Goal: Information Seeking & Learning: Learn about a topic

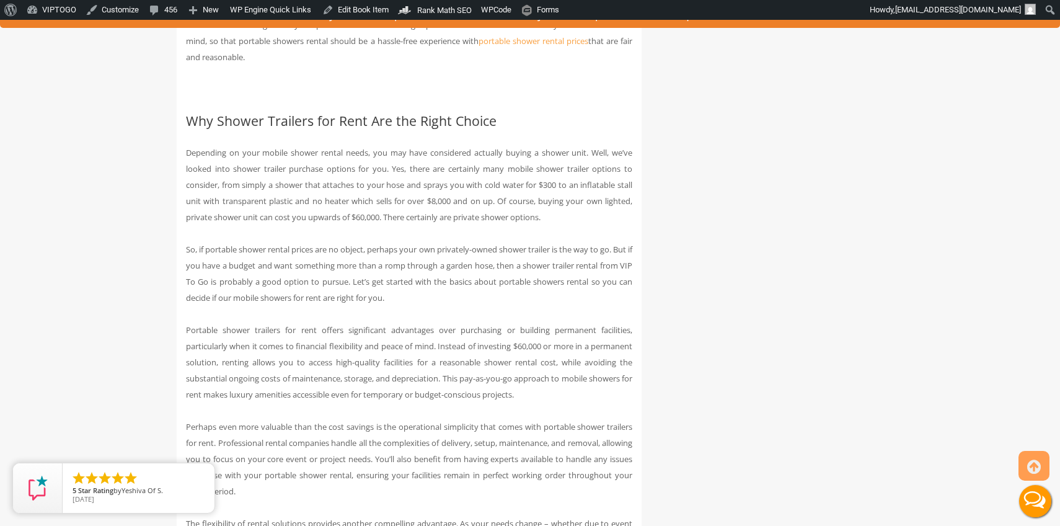
scroll to position [987, 0]
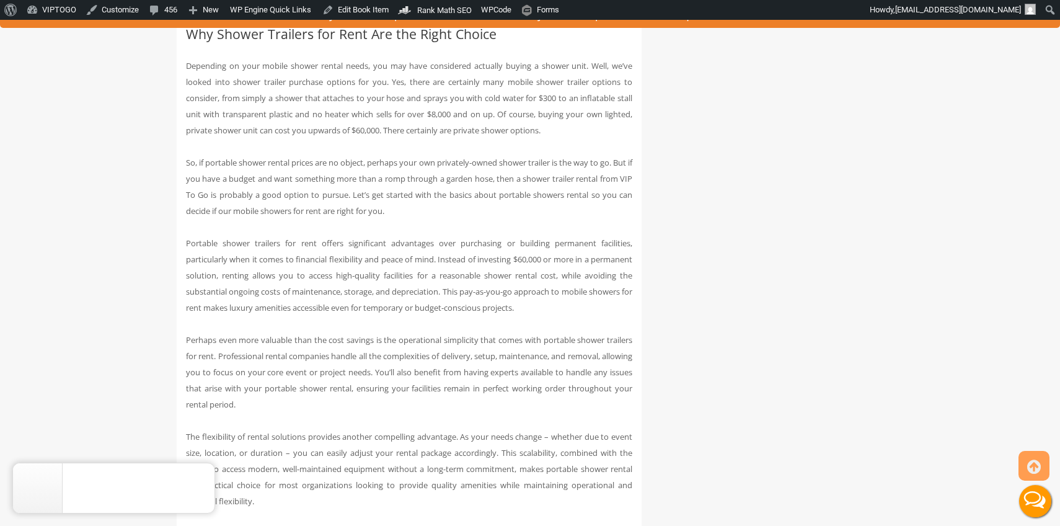
click at [204, 477] on icon "close" at bounding box center [202, 475] width 12 height 12
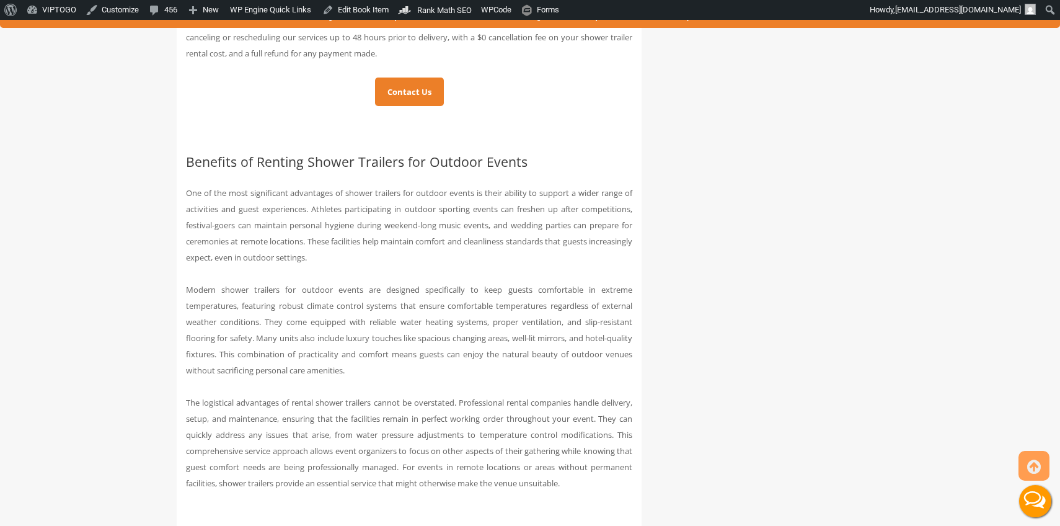
scroll to position [2237, 0]
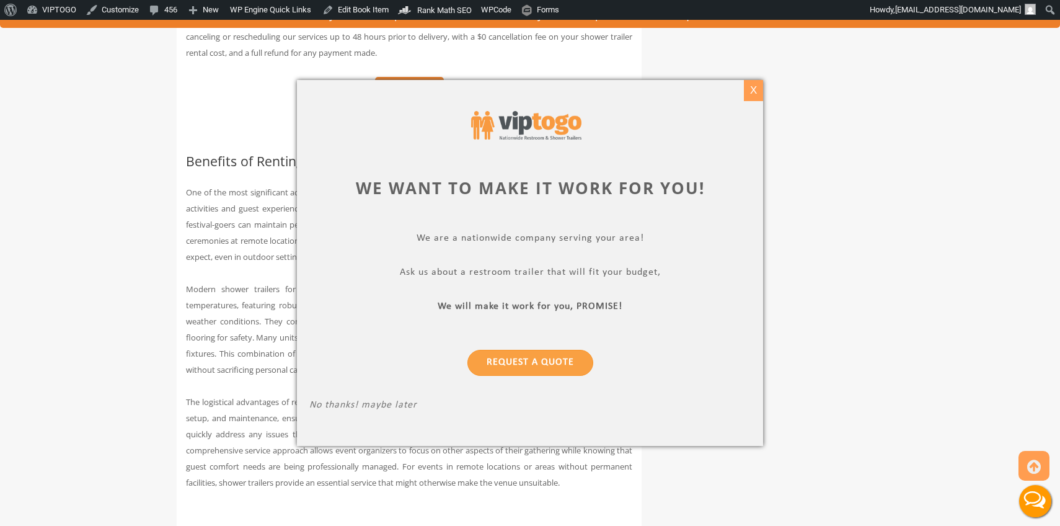
click at [757, 89] on div "X" at bounding box center [753, 90] width 19 height 21
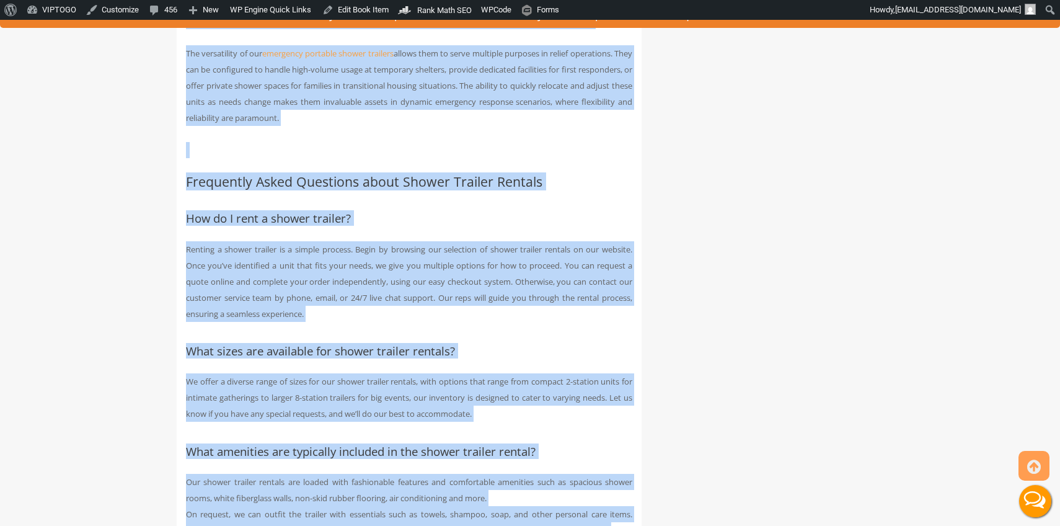
scroll to position [6894, 0]
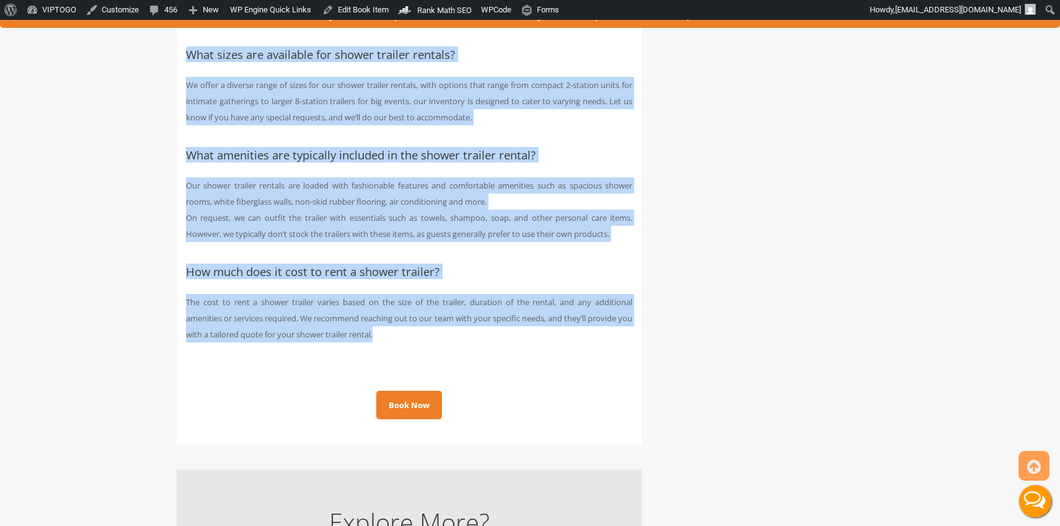
drag, startPoint x: 187, startPoint y: 111, endPoint x: 415, endPoint y: 431, distance: 393.0
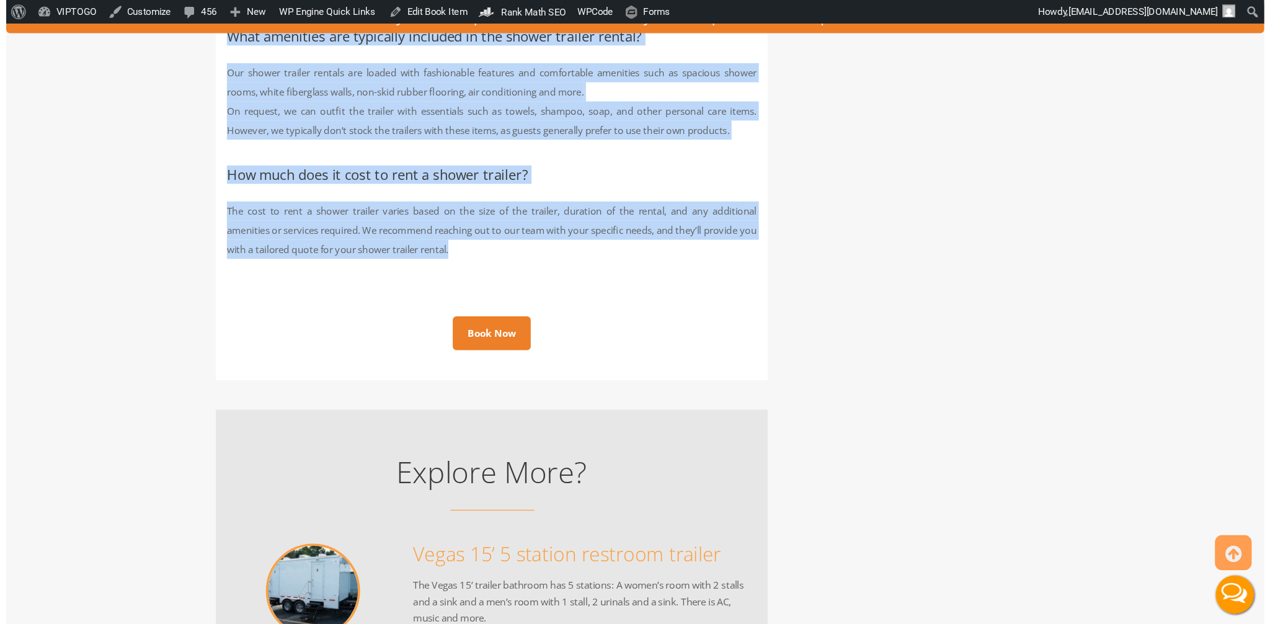
scroll to position [7020, 0]
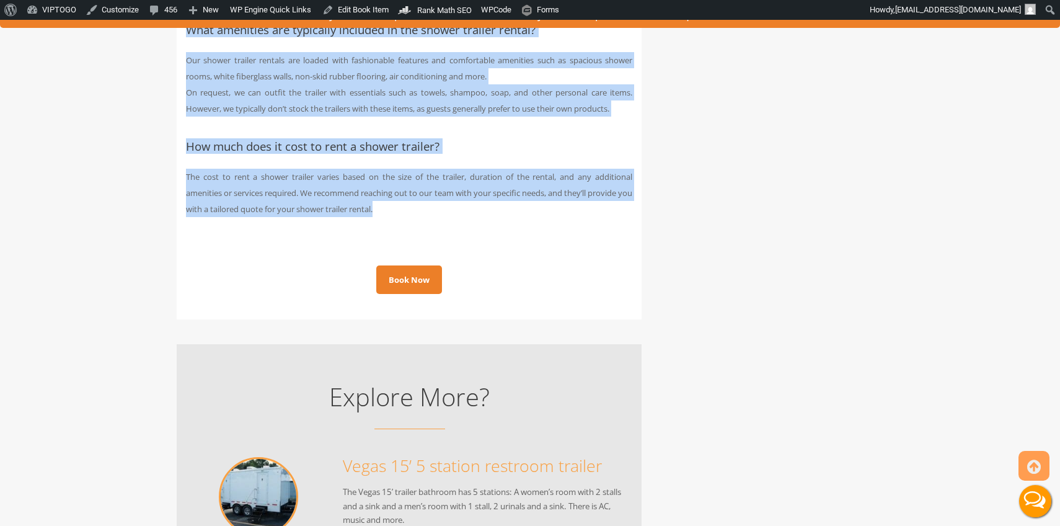
copy div "Portable Shower Trailer Rentals: Renter’s Guide Next Lesson » Lesson 1 of 4 On …"
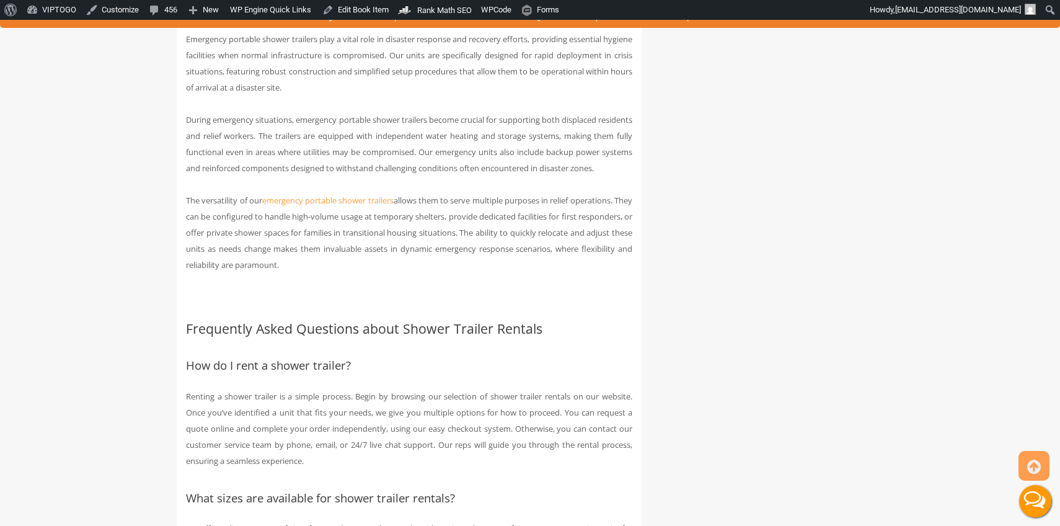
scroll to position [6454, 0]
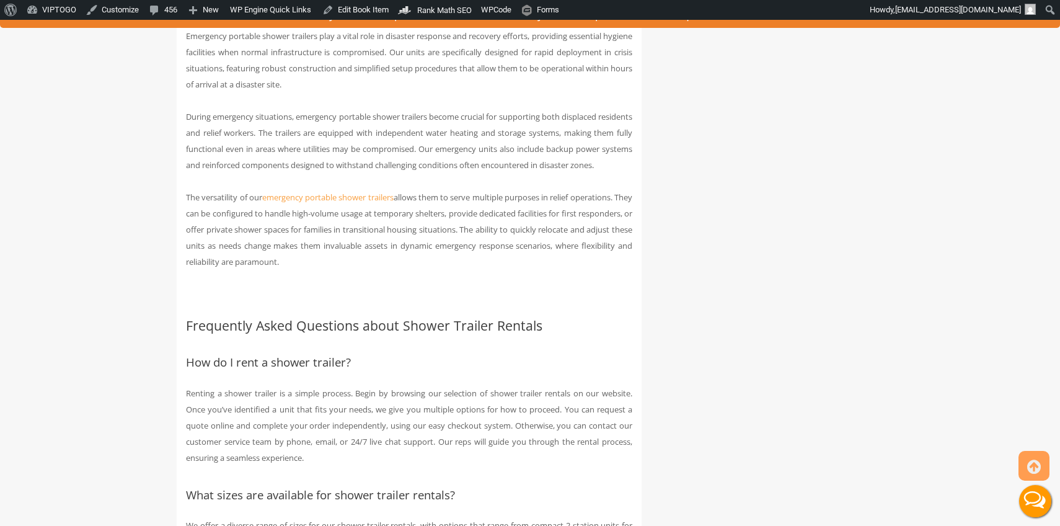
click at [338, 12] on h2 "Portable Shower Trailers for Emergency and Disaster Relief" at bounding box center [409, 5] width 446 height 14
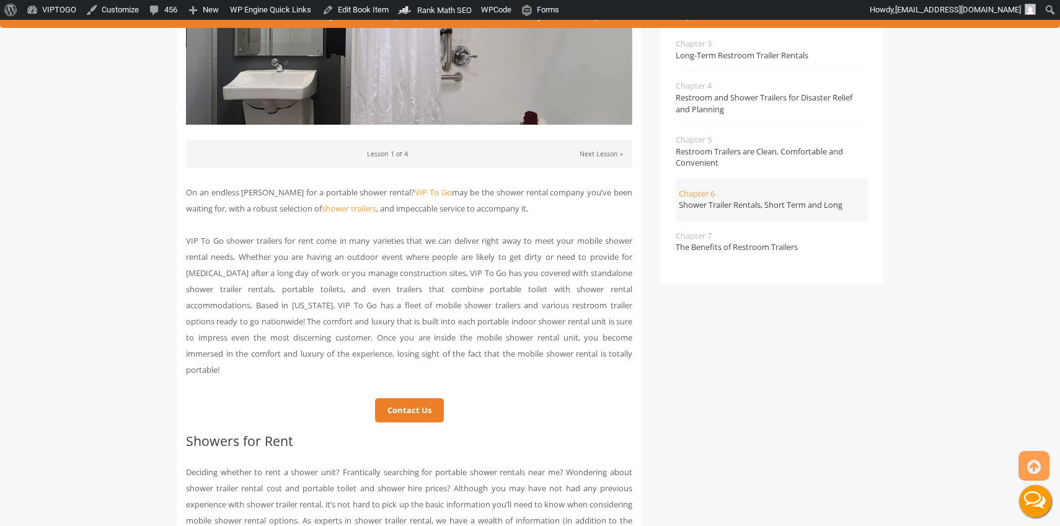
scroll to position [1454, 0]
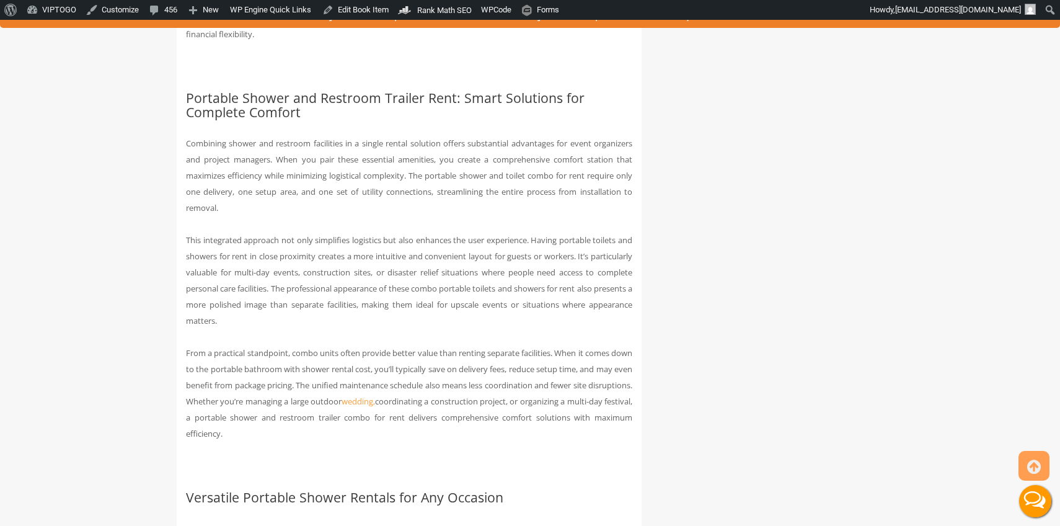
click at [261, 107] on h2 "Portable Shower and Restroom Trailer Rent: Smart Solutions for Complete Comfort" at bounding box center [409, 105] width 446 height 29
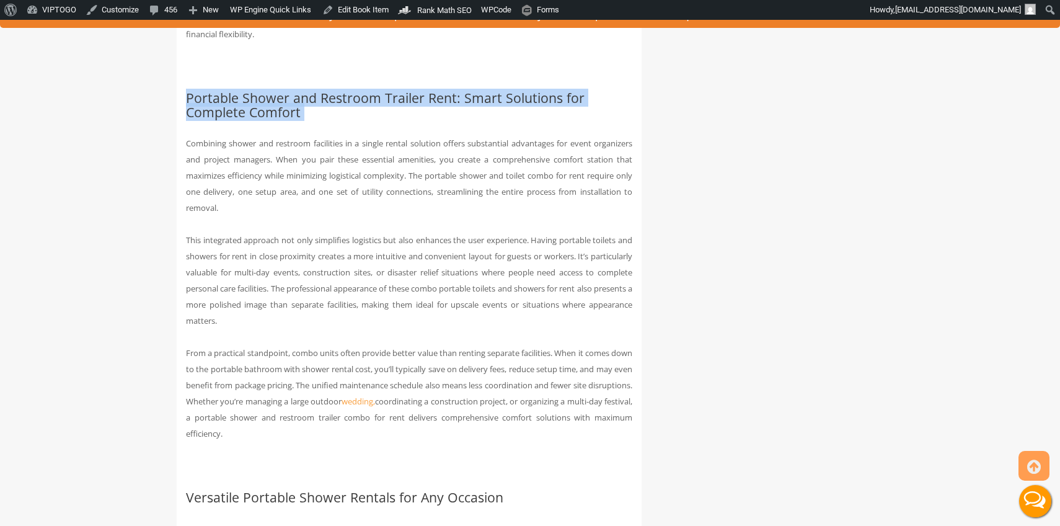
click at [261, 107] on h2 "Portable Shower and Restroom Trailer Rent: Smart Solutions for Complete Comfort" at bounding box center [409, 105] width 446 height 29
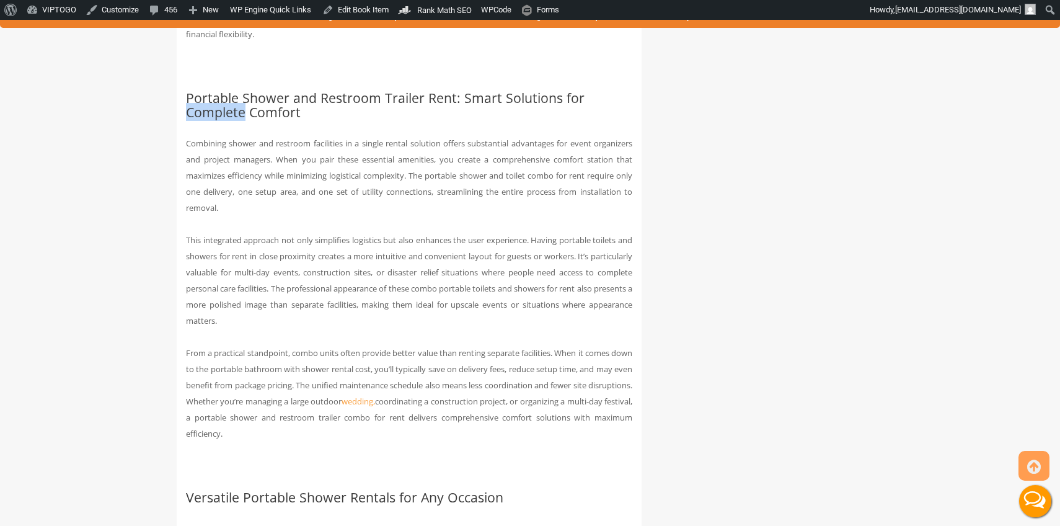
click at [234, 107] on h2 "Portable Shower and Restroom Trailer Rent: Smart Solutions for Complete Comfort" at bounding box center [409, 105] width 446 height 29
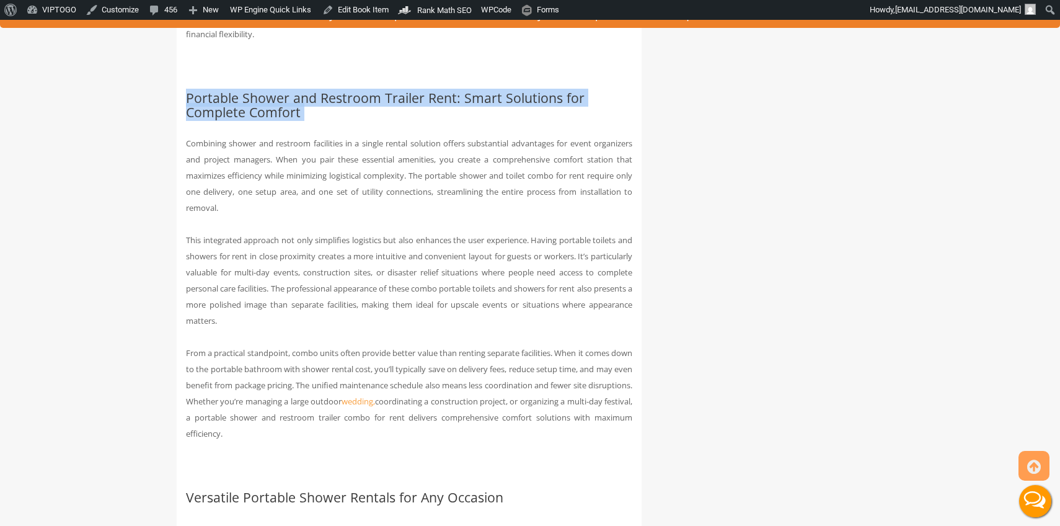
click at [234, 107] on h2 "Portable Shower and Restroom Trailer Rent: Smart Solutions for Complete Comfort" at bounding box center [409, 105] width 446 height 29
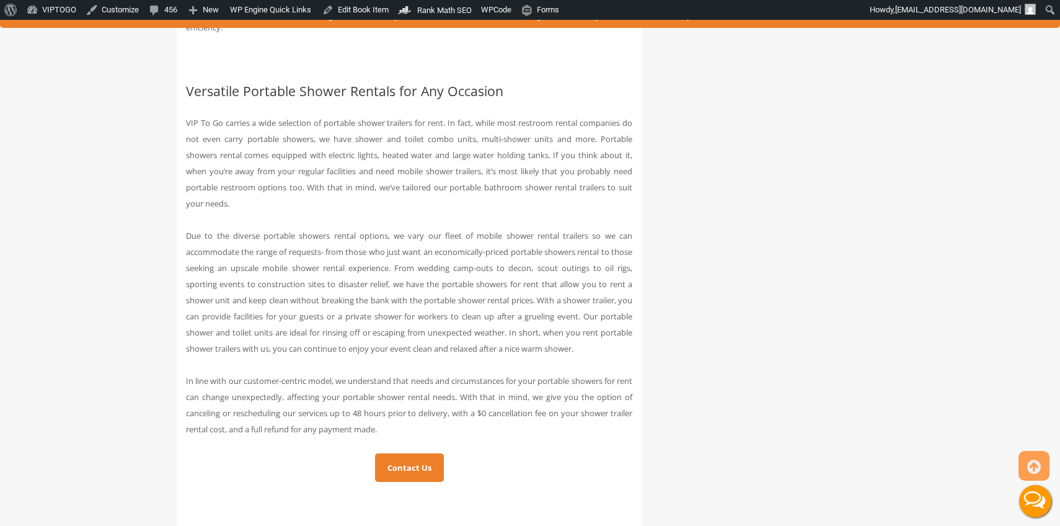
scroll to position [1863, 0]
click at [301, 81] on h2 "Versatile Portable Shower Rentals for Any Occasion" at bounding box center [409, 88] width 446 height 14
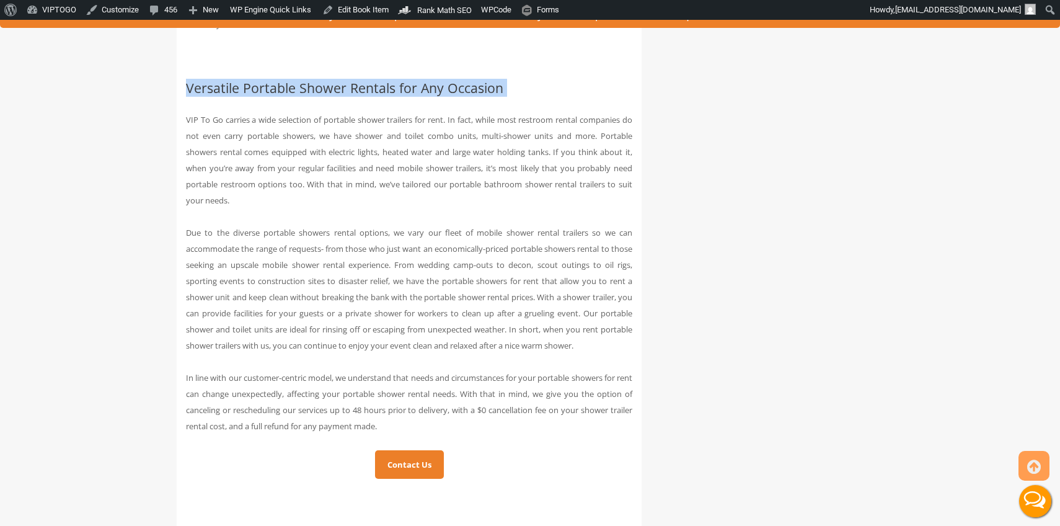
click at [301, 81] on h2 "Versatile Portable Shower Rentals for Any Occasion" at bounding box center [409, 88] width 446 height 14
click at [382, 182] on p "VIP To Go carries a wide selection of portable shower trailers for rent. In fac…" at bounding box center [409, 160] width 446 height 97
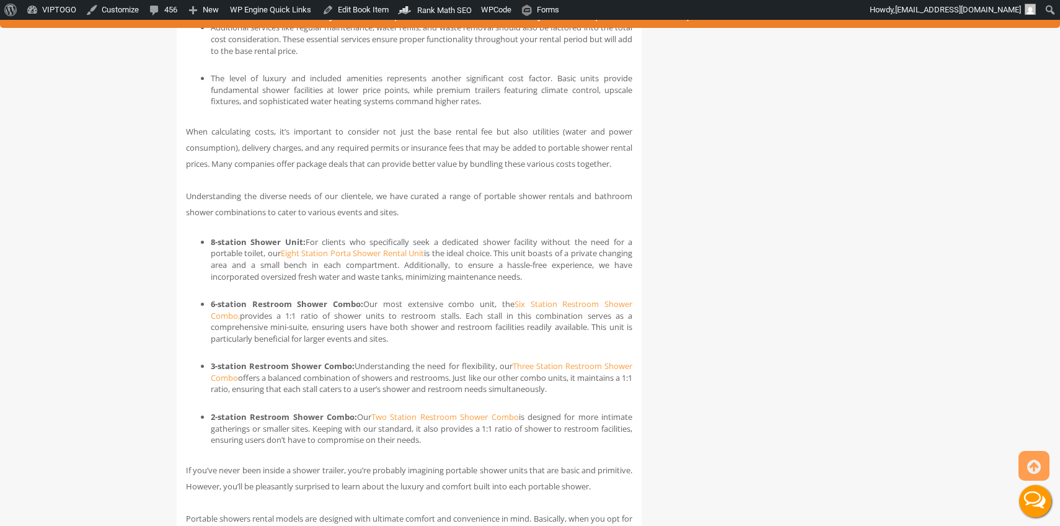
scroll to position [3107, 0]
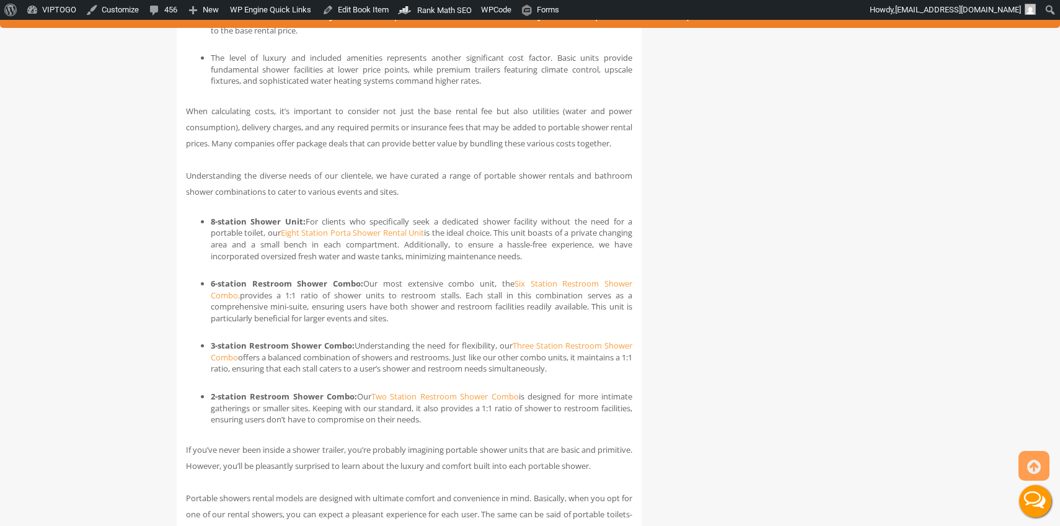
click at [234, 227] on strong "8-station Shower Unit:" at bounding box center [258, 221] width 95 height 11
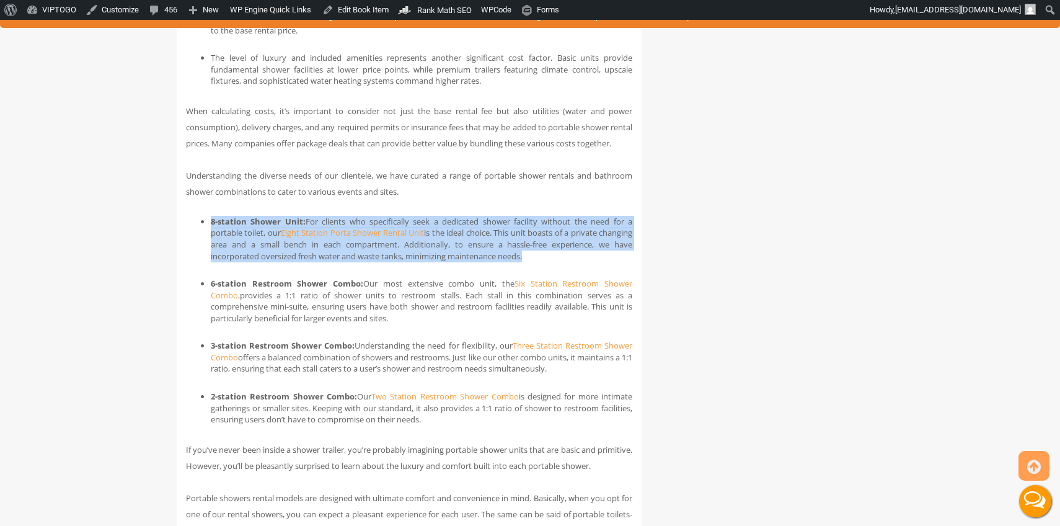
click at [234, 227] on strong "8-station Shower Unit:" at bounding box center [258, 221] width 95 height 11
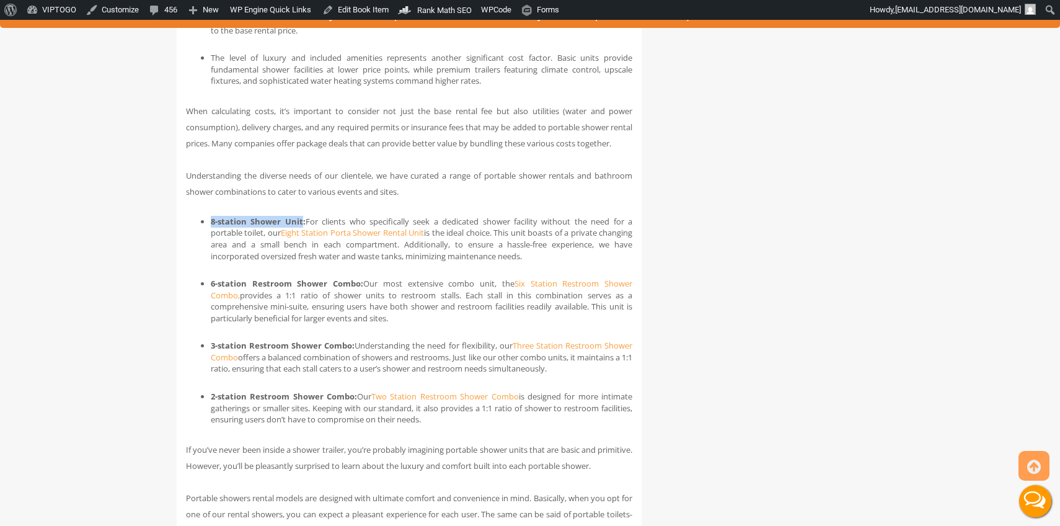
drag, startPoint x: 301, startPoint y: 256, endPoint x: 203, endPoint y: 255, distance: 98.0
click at [211, 255] on li "8-station Shower Unit: For clients who specifically seek a dedicated shower fac…" at bounding box center [422, 239] width 422 height 46
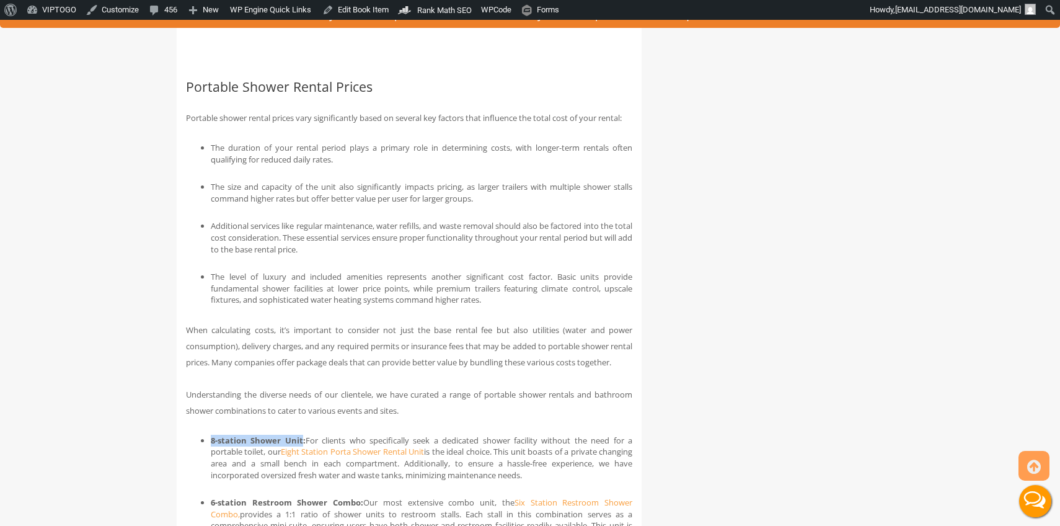
scroll to position [2885, 0]
click at [279, 97] on h2 "Portable Shower Rental Prices" at bounding box center [409, 89] width 446 height 14
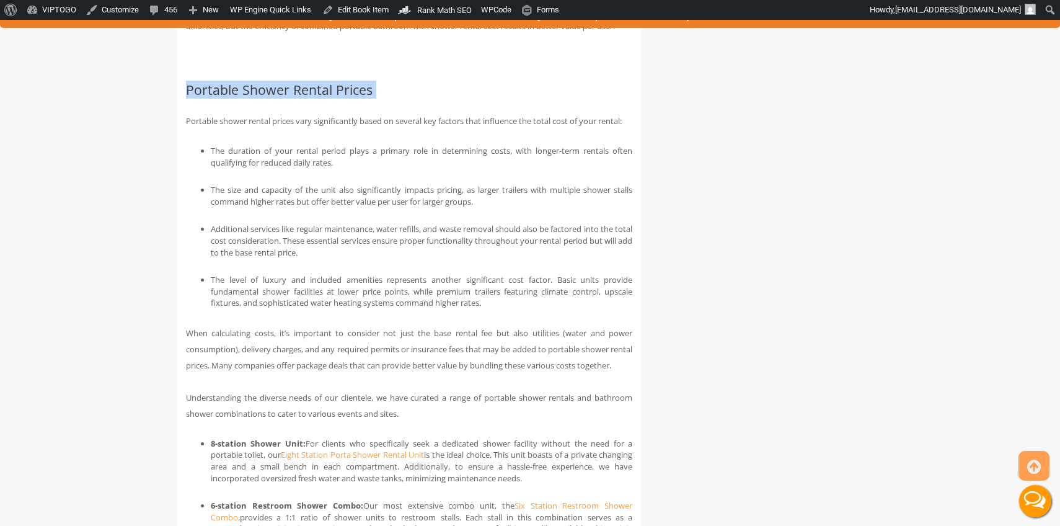
click at [279, 97] on h2 "Portable Shower Rental Prices" at bounding box center [409, 89] width 446 height 14
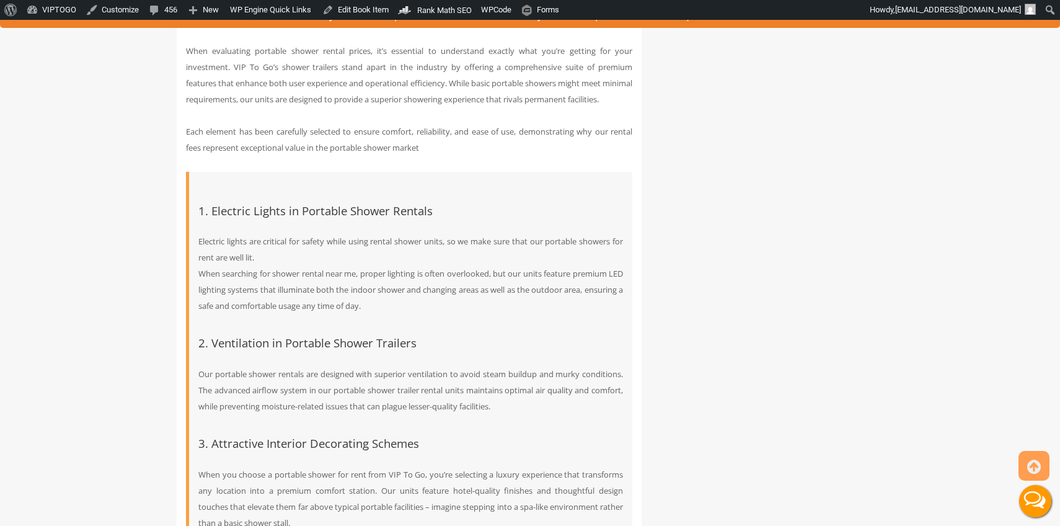
scroll to position [4036, 0]
click at [371, 27] on h2 "What Makes VIP To Go Shower Trailers Stand Out" at bounding box center [409, 20] width 446 height 14
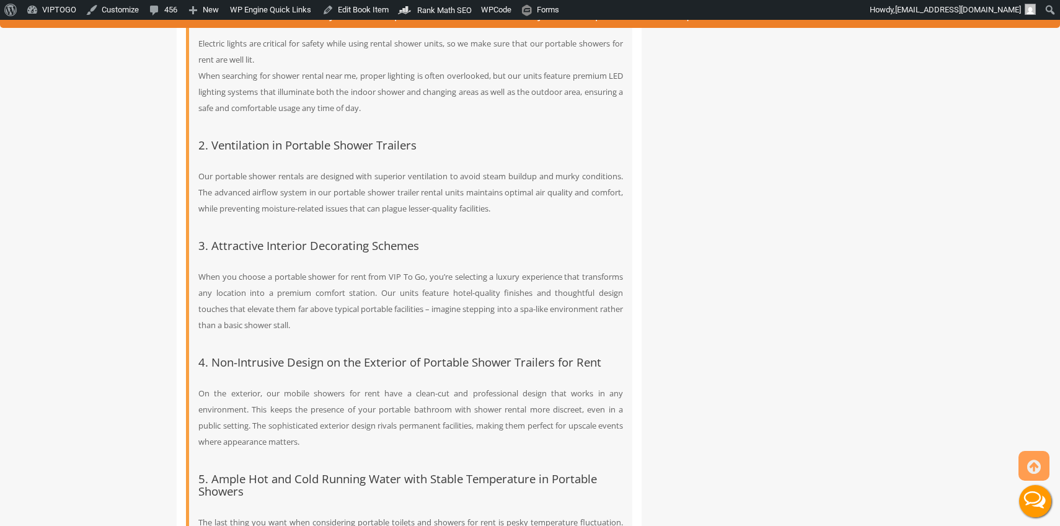
scroll to position [5915, 0]
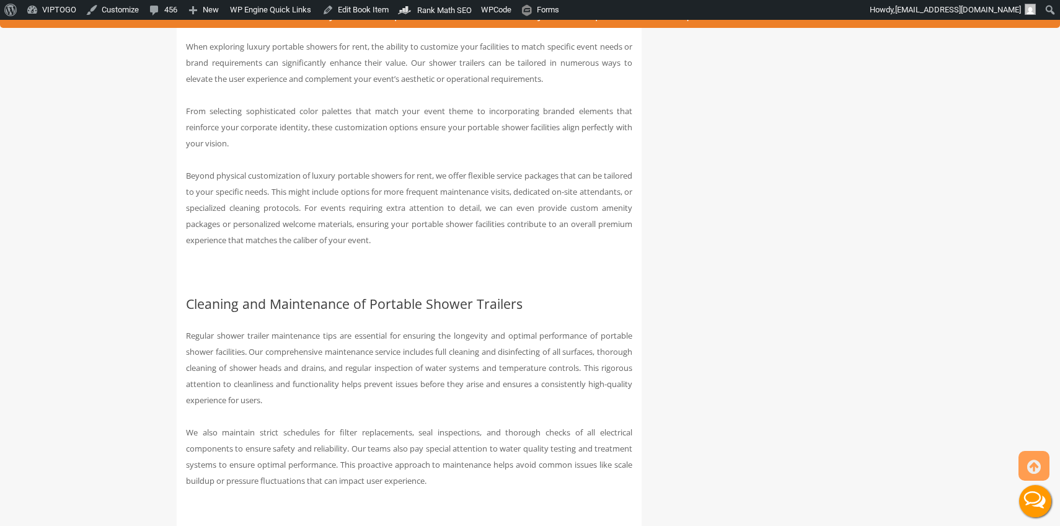
click at [298, 22] on h2 "Customizable Portable Shower Trailers" at bounding box center [409, 15] width 446 height 14
drag, startPoint x: 244, startPoint y: 364, endPoint x: 226, endPoint y: 355, distance: 20.2
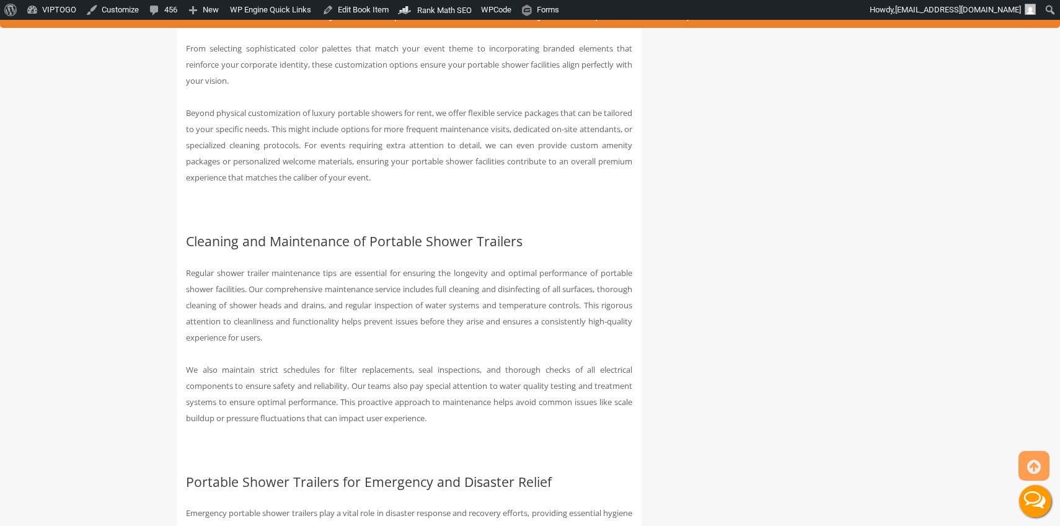
scroll to position [5989, 0]
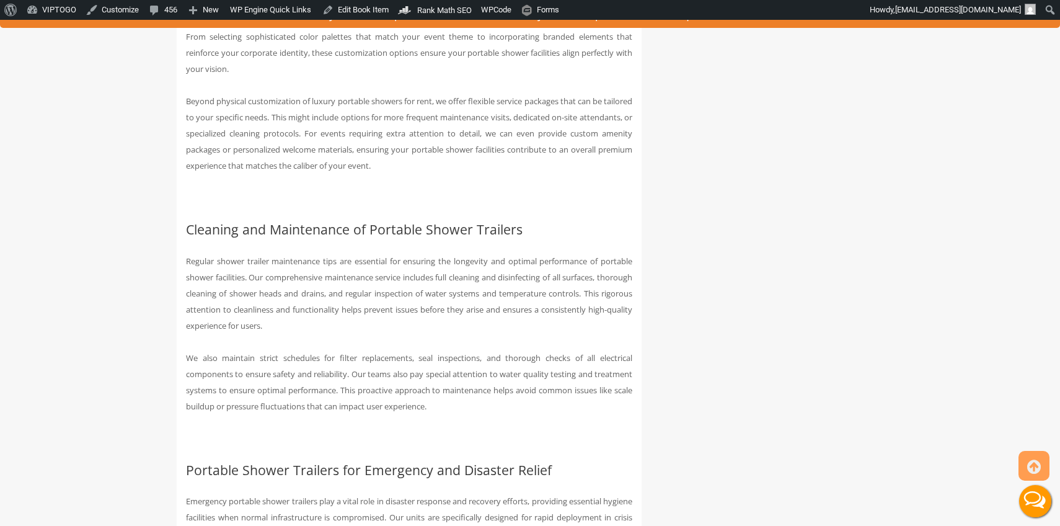
click at [233, 236] on h2 "Cleaning and Maintenance of Portable Shower Trailers" at bounding box center [409, 229] width 446 height 14
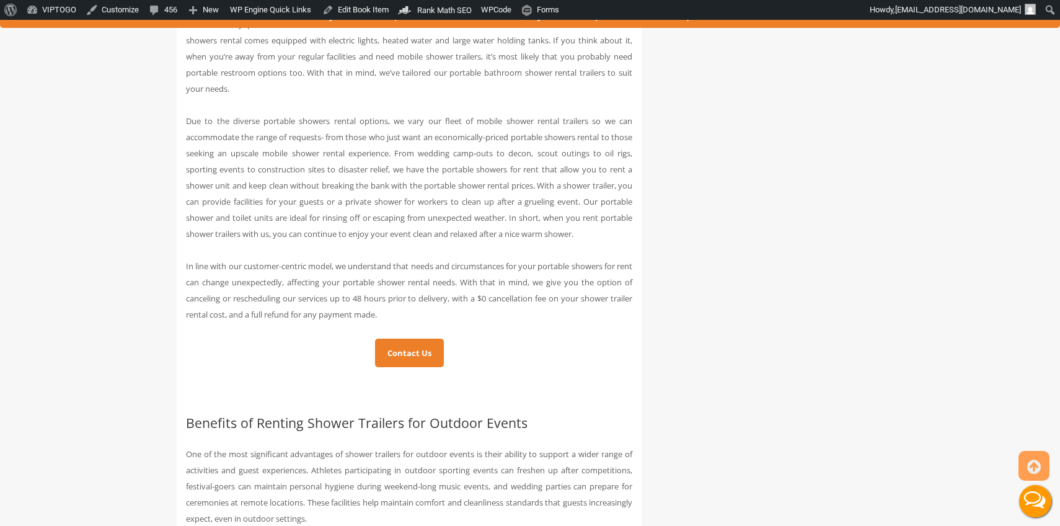
scroll to position [2178, 0]
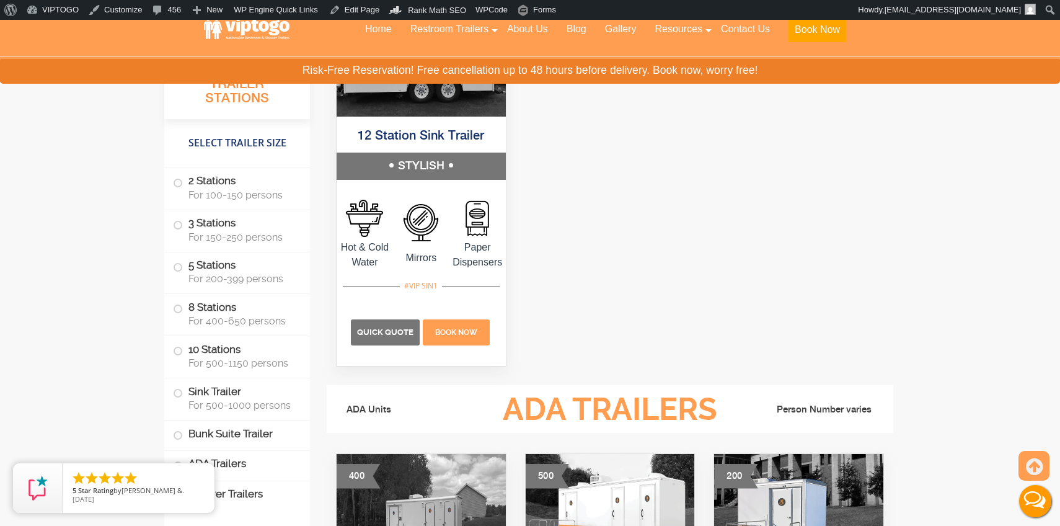
scroll to position [3892, 0]
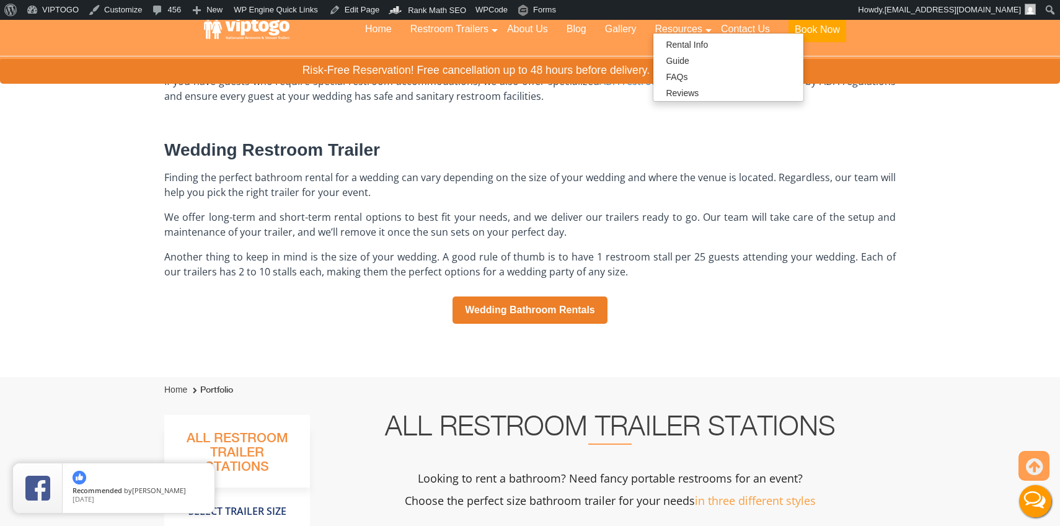
scroll to position [512, 0]
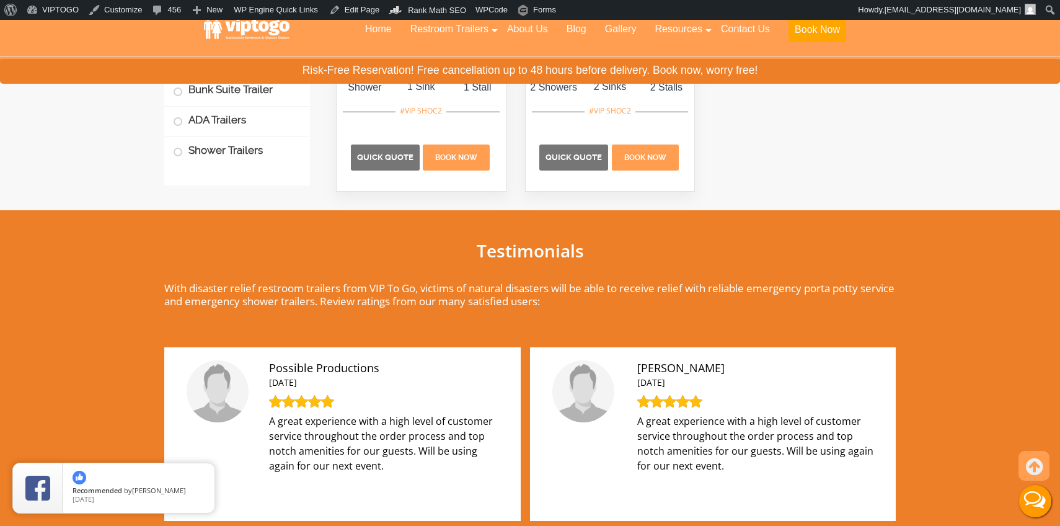
scroll to position [5294, 0]
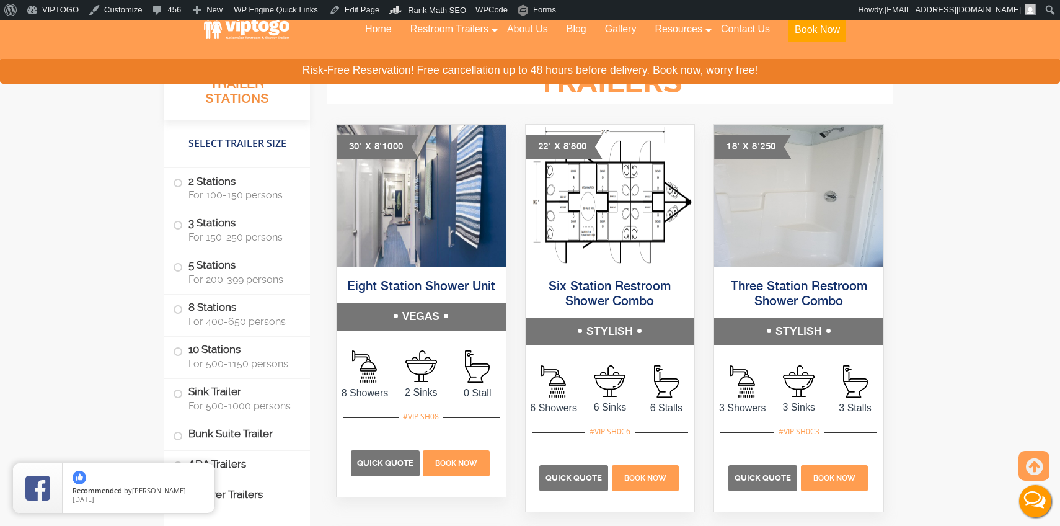
scroll to position [4617, 0]
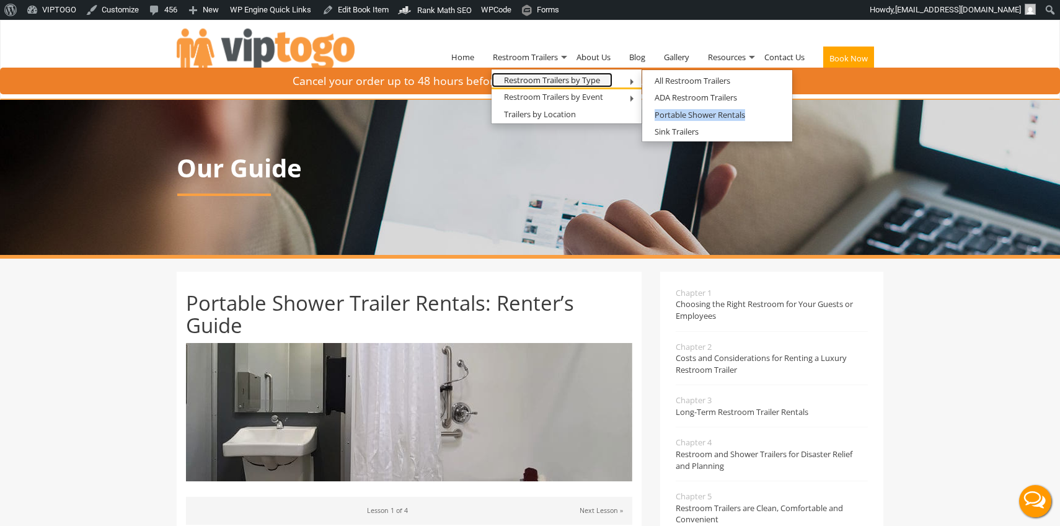
click at [529, 79] on link "Restroom Trailers by Type" at bounding box center [552, 81] width 121 height 16
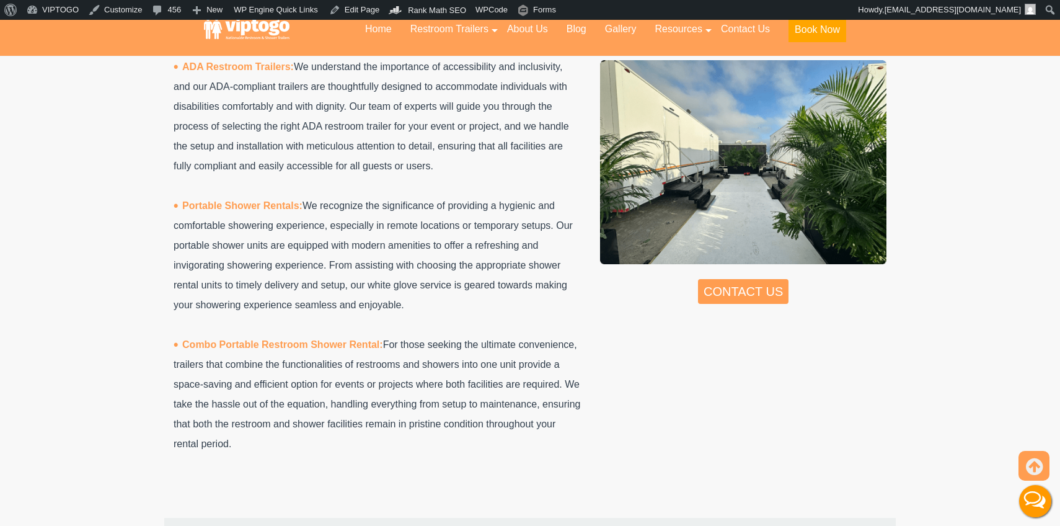
scroll to position [2524, 0]
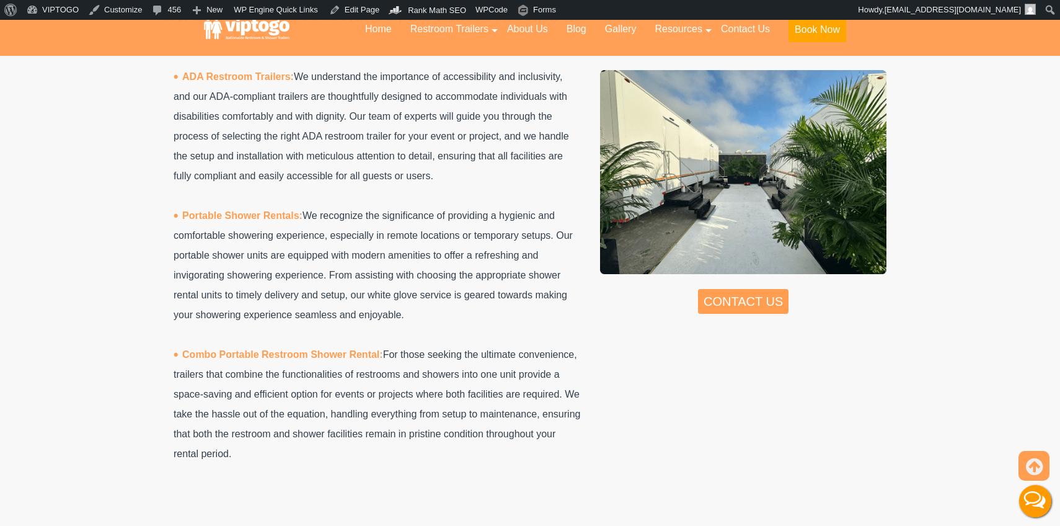
click at [321, 349] on span "Combo Portable Restroom Shower Rental:" at bounding box center [282, 354] width 201 height 11
click at [296, 349] on span "Combo Portable Restroom Shower Rental:" at bounding box center [282, 354] width 201 height 11
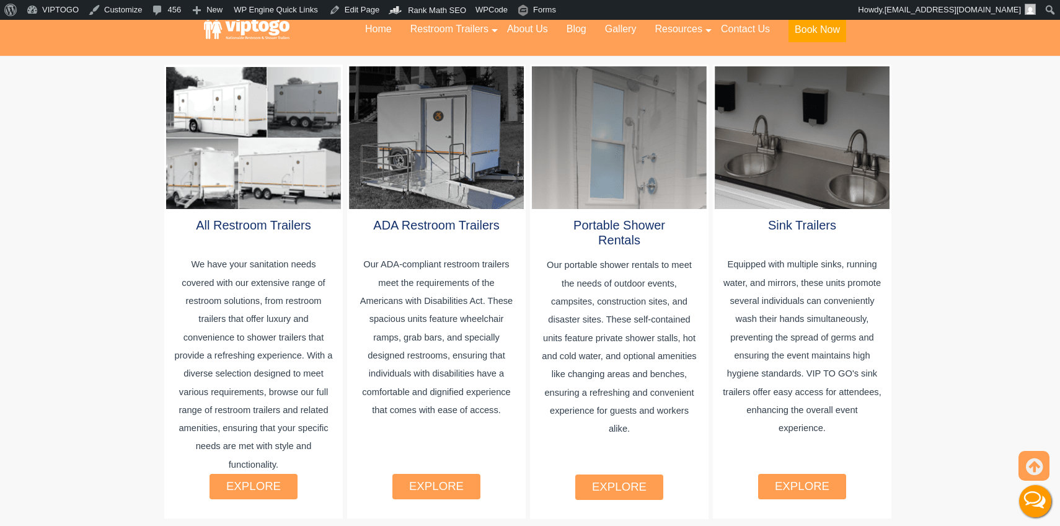
scroll to position [626, 0]
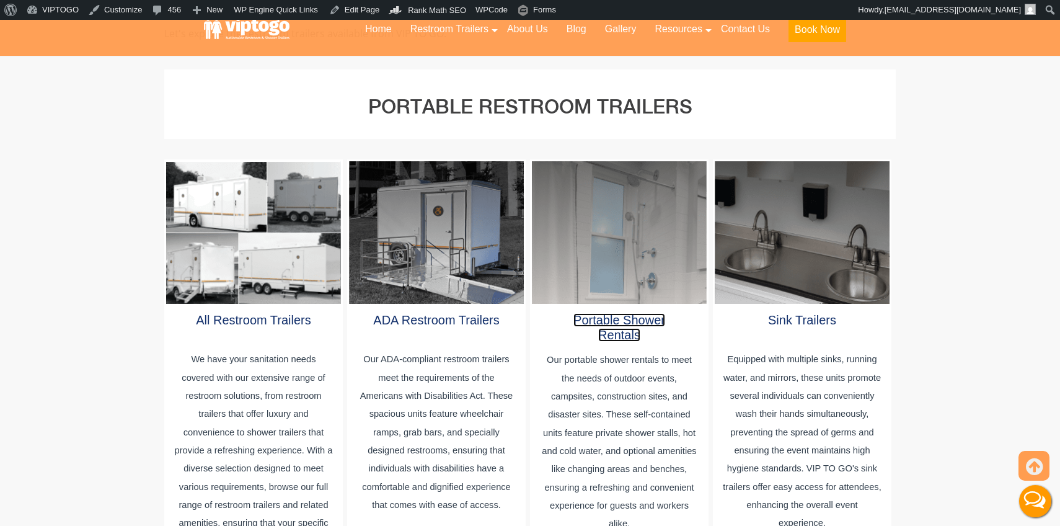
click at [632, 318] on link "Portable Shower Rentals" at bounding box center [620, 327] width 92 height 29
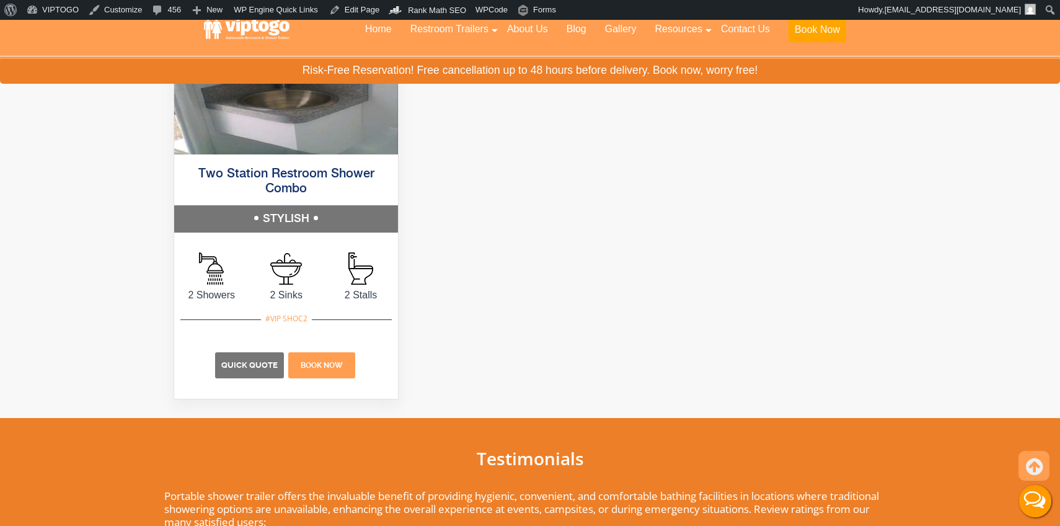
scroll to position [950, 0]
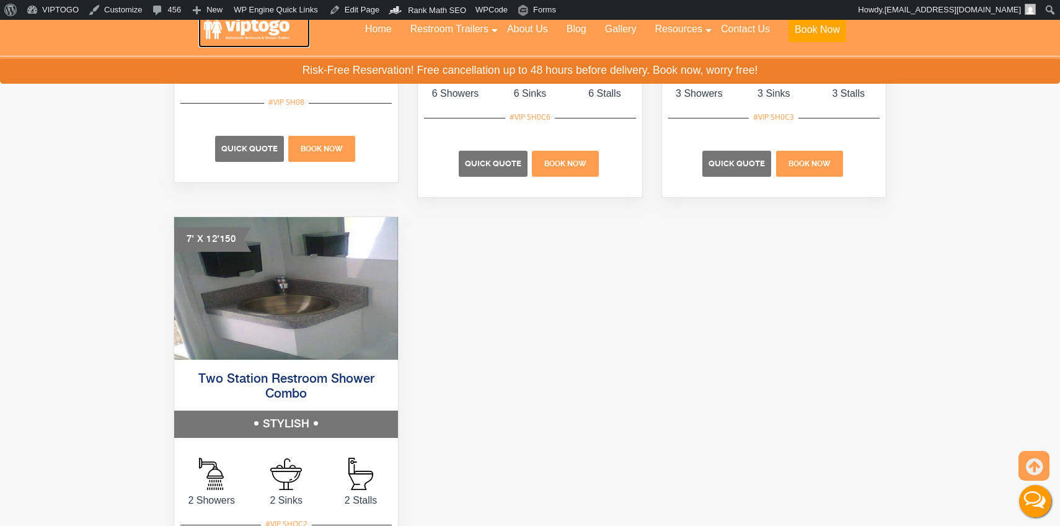
click at [234, 36] on link at bounding box center [254, 29] width 112 height 37
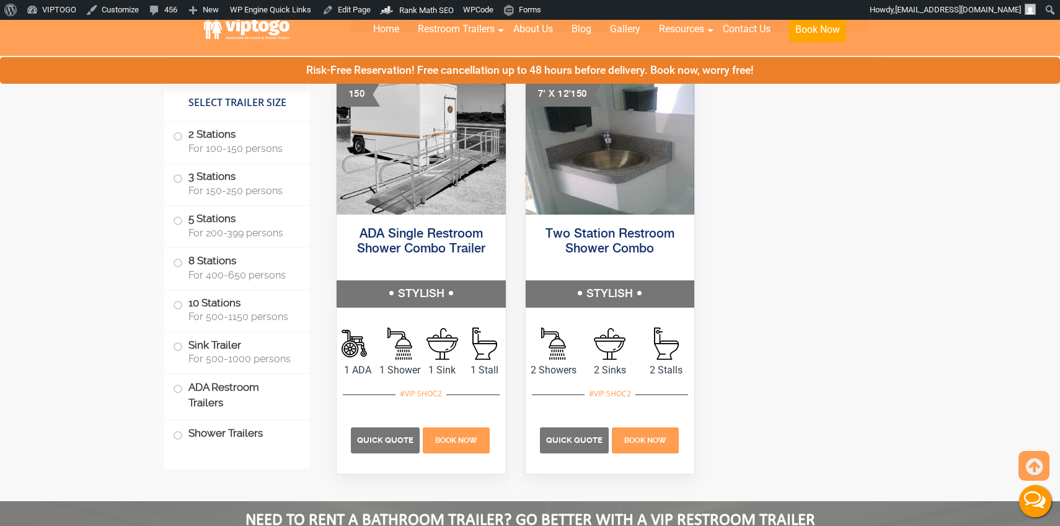
scroll to position [5329, 0]
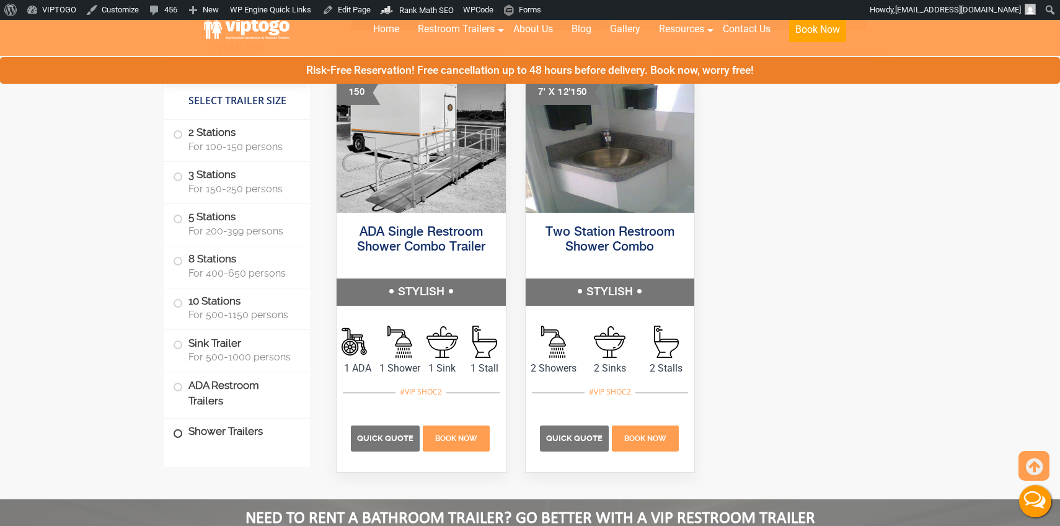
click at [218, 435] on label "Shower Trailers" at bounding box center [237, 432] width 128 height 27
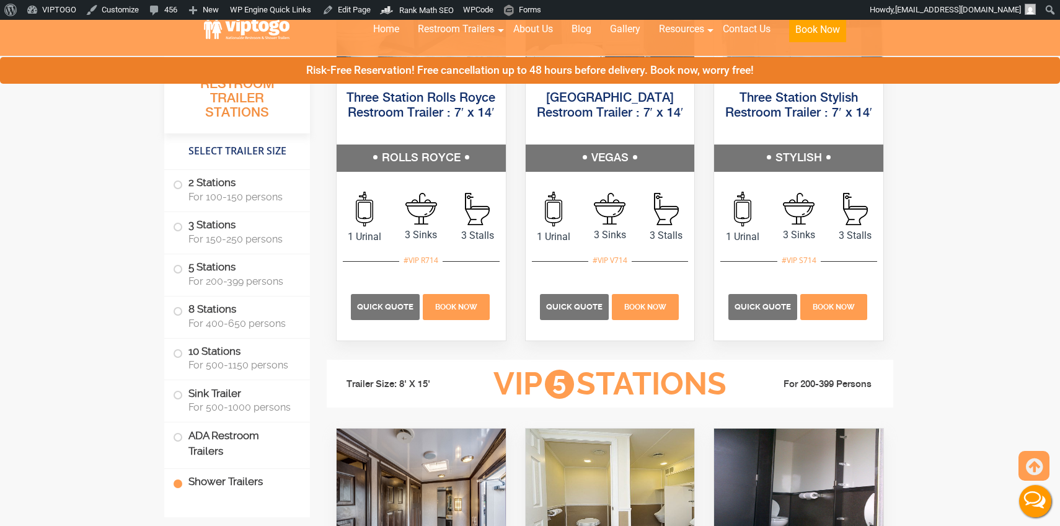
scroll to position [1827, 0]
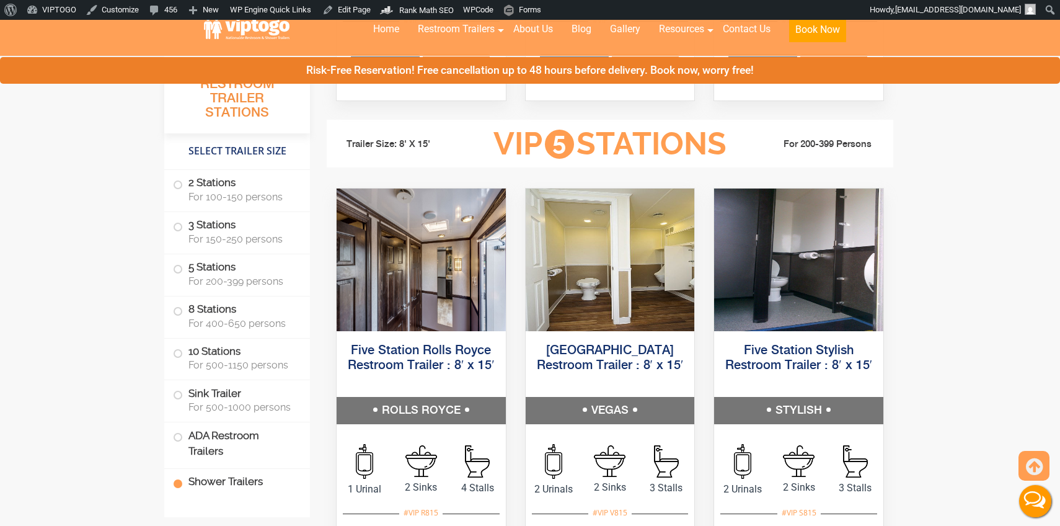
click at [186, 481] on label "Shower Trailers" at bounding box center [237, 482] width 128 height 27
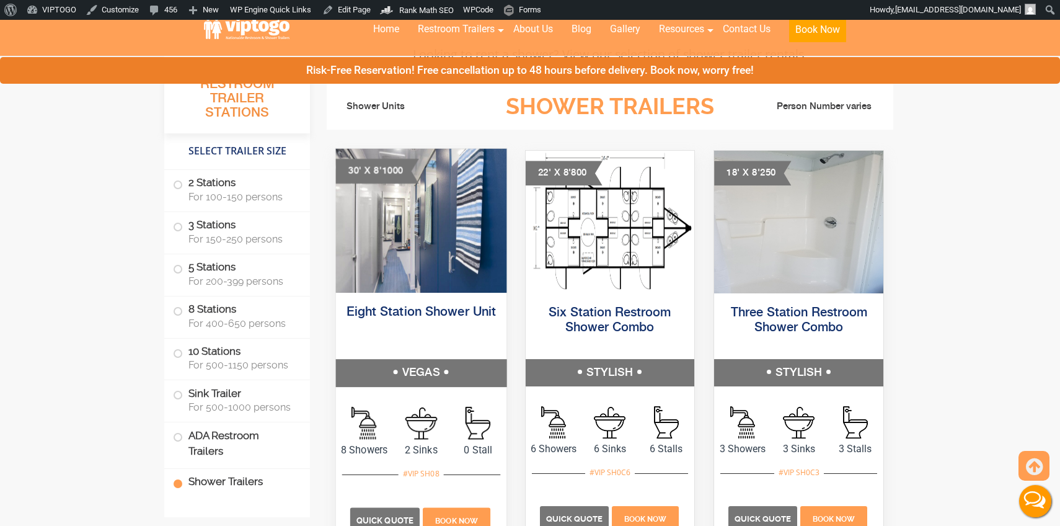
scroll to position [4593, 0]
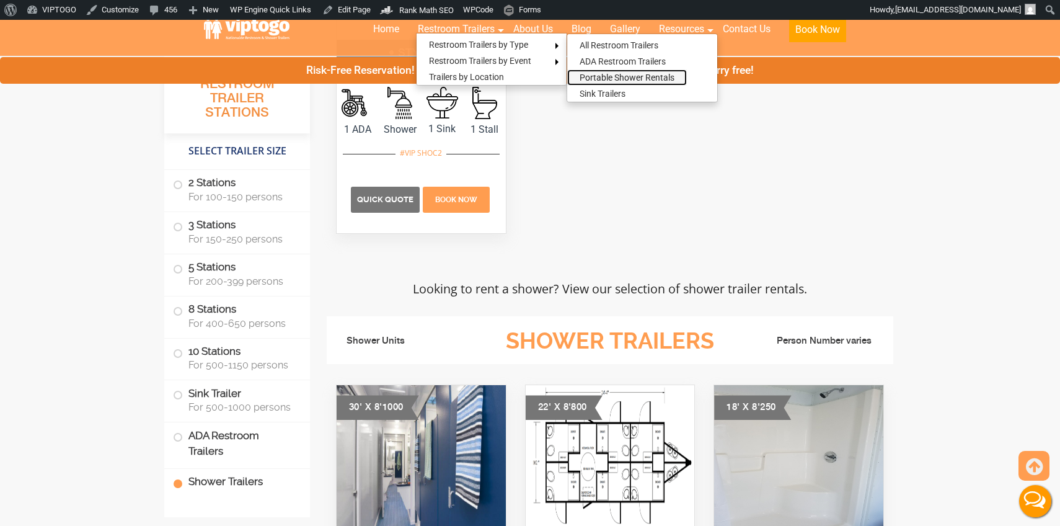
click at [616, 77] on link "Portable Shower Rentals" at bounding box center [627, 77] width 120 height 16
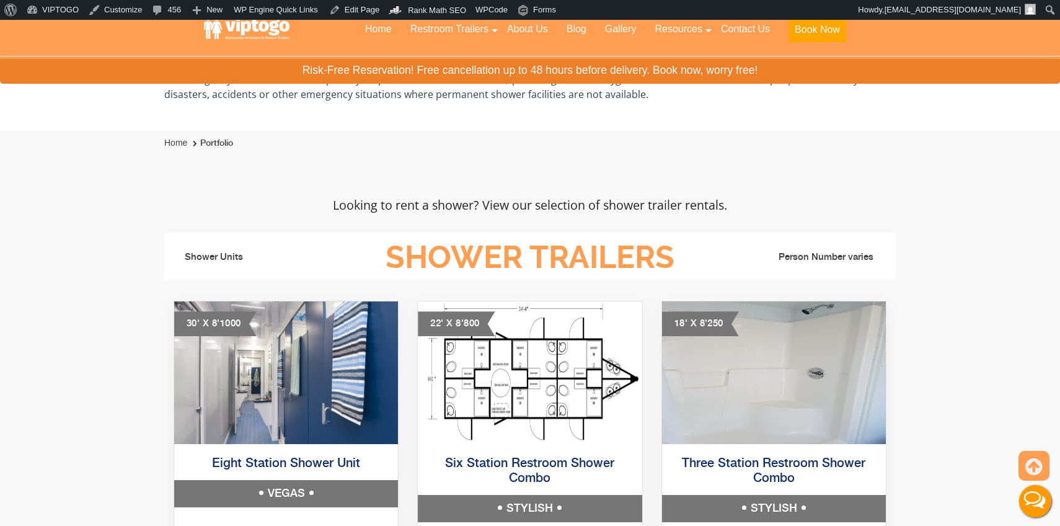
scroll to position [453, 0]
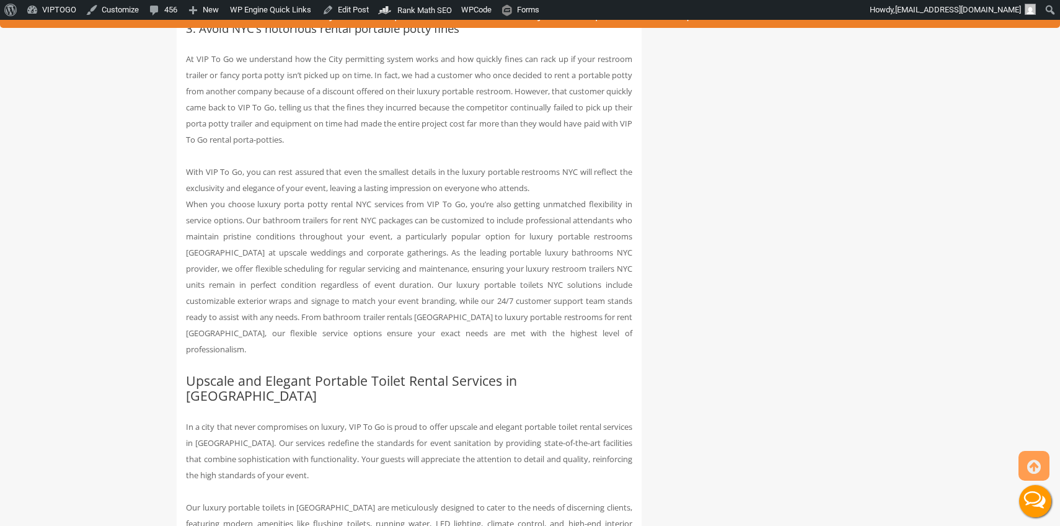
click at [378, 259] on p "With VIP To Go, you can rest assured that even the smallest details in the luxu…" at bounding box center [409, 260] width 446 height 193
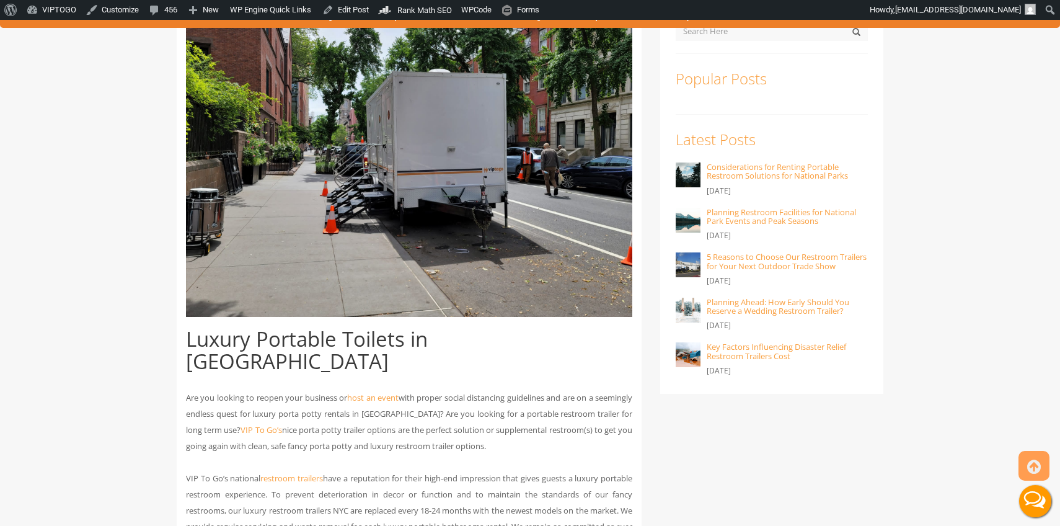
scroll to position [380, 0]
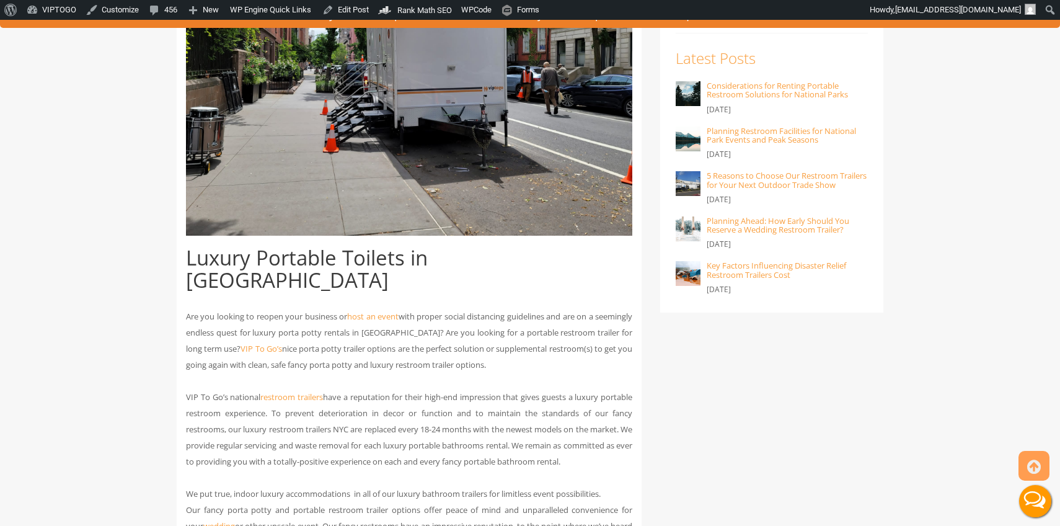
click at [331, 328] on p "Are you looking to reopen your business or host an event with proper social dis…" at bounding box center [409, 388] width 446 height 161
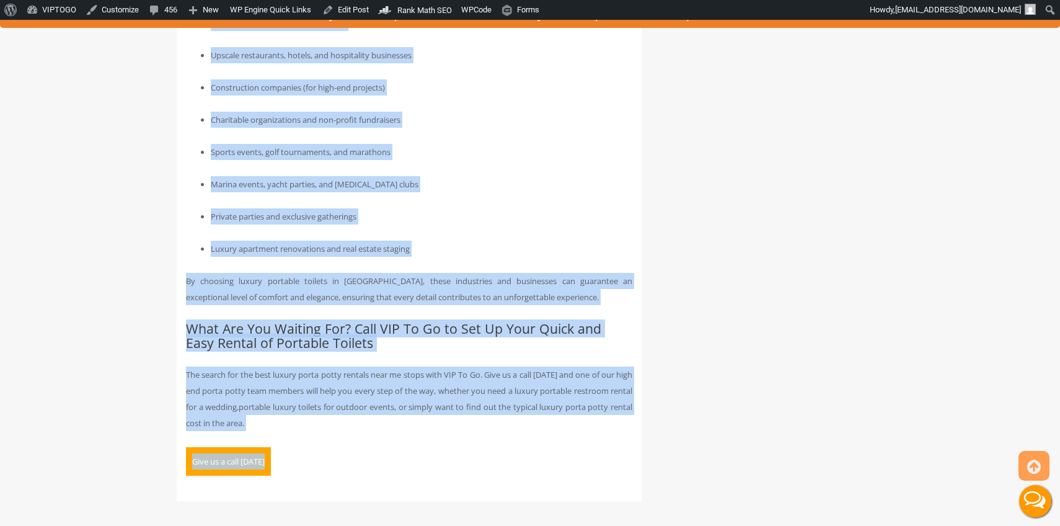
scroll to position [4440, 0]
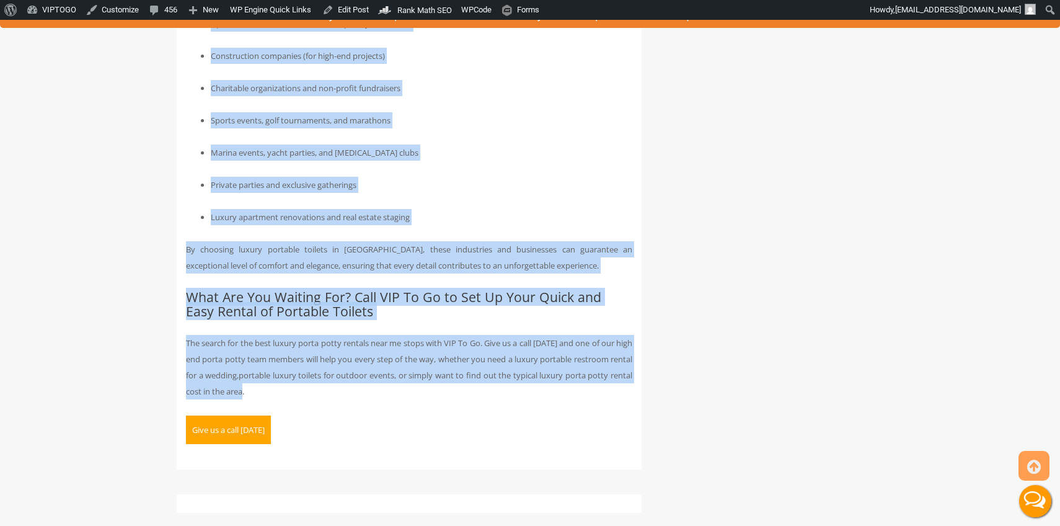
drag, startPoint x: 187, startPoint y: 256, endPoint x: 437, endPoint y: 308, distance: 254.5
copy div "Luxury Portable Toilets in NYC Are you looking to reopen your business or host …"
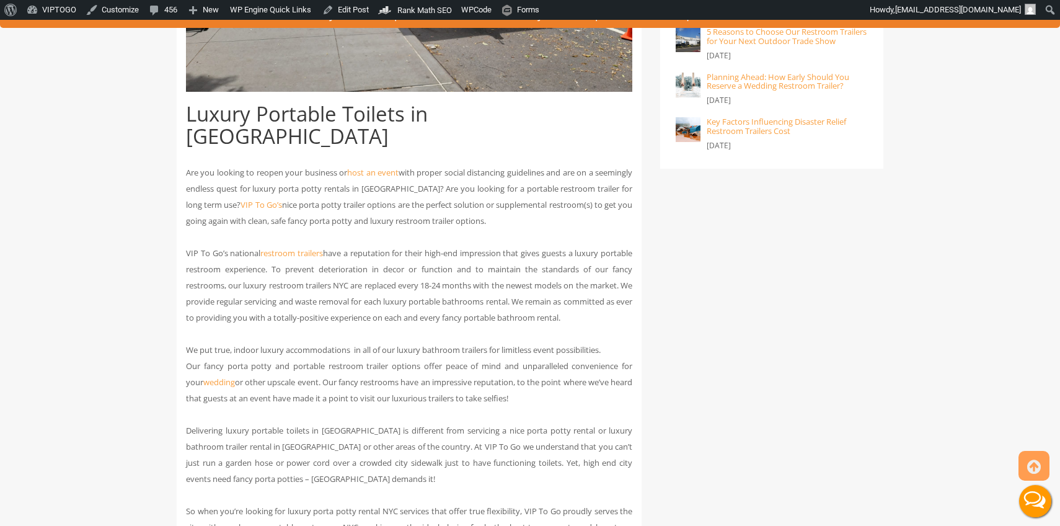
scroll to position [522, 0]
click at [348, 104] on h1 "Luxury Portable Toilets in NYC" at bounding box center [409, 126] width 446 height 45
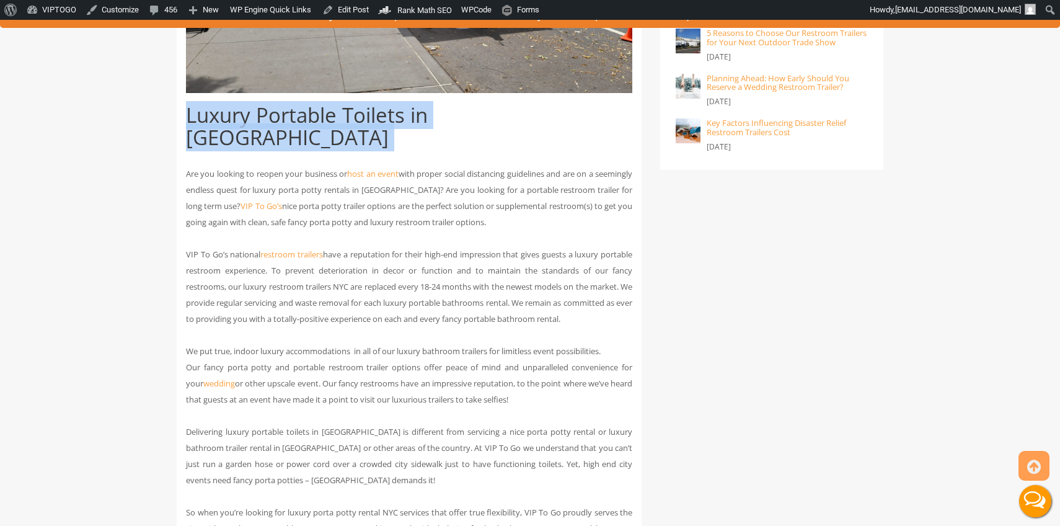
click at [348, 104] on h1 "Luxury Portable Toilets in NYC" at bounding box center [409, 126] width 446 height 45
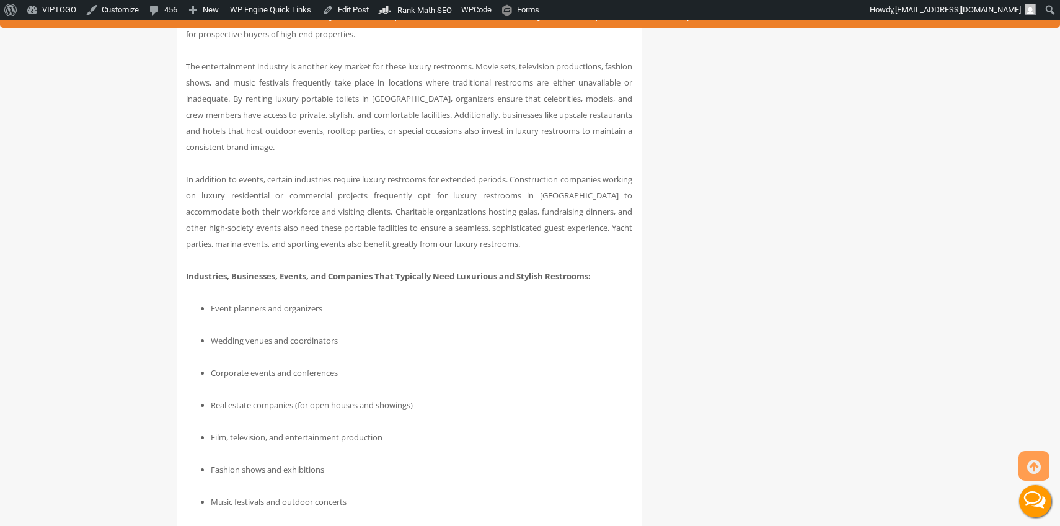
scroll to position [3949, 0]
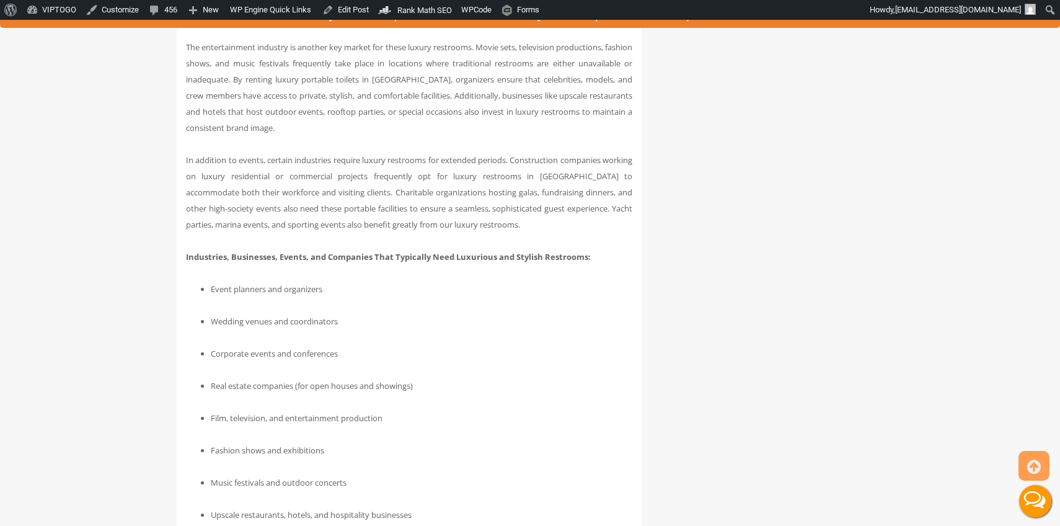
click at [354, 251] on strong "Industries, Businesses, Events, and Companies That Typically Need Luxurious and…" at bounding box center [388, 256] width 405 height 11
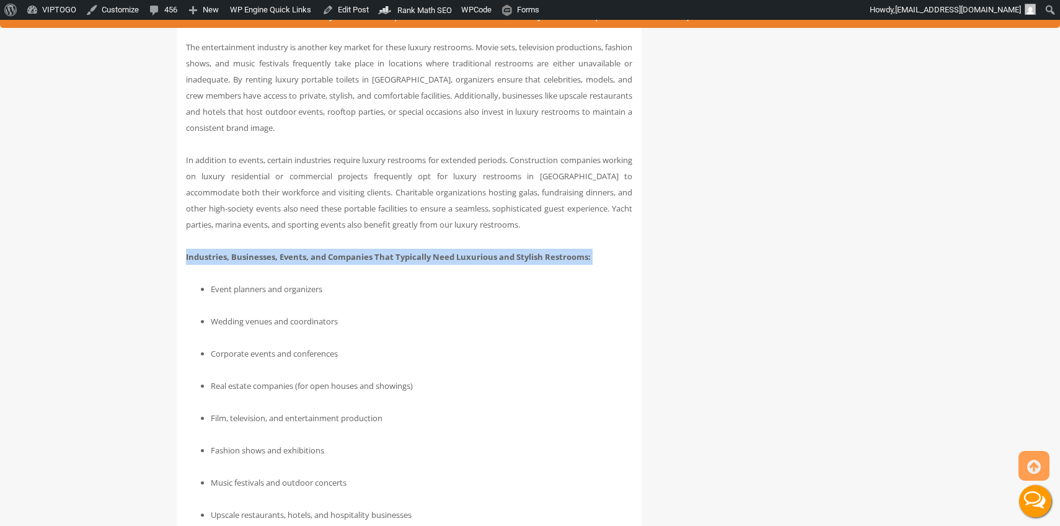
click at [354, 251] on strong "Industries, Businesses, Events, and Companies That Typically Need Luxurious and…" at bounding box center [388, 256] width 405 height 11
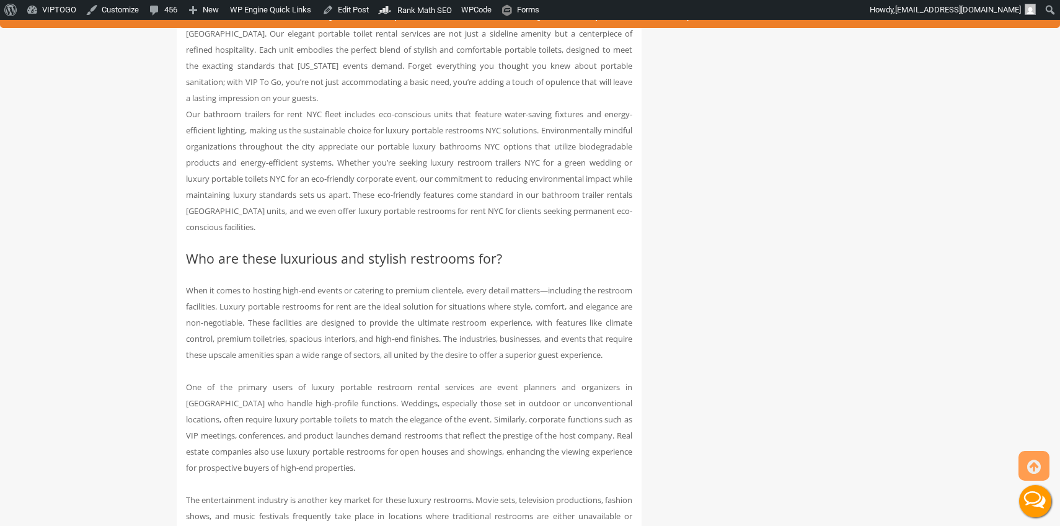
scroll to position [3497, 0]
click at [302, 251] on h2 "Who are these luxurious and stylish restrooms for?" at bounding box center [409, 258] width 446 height 14
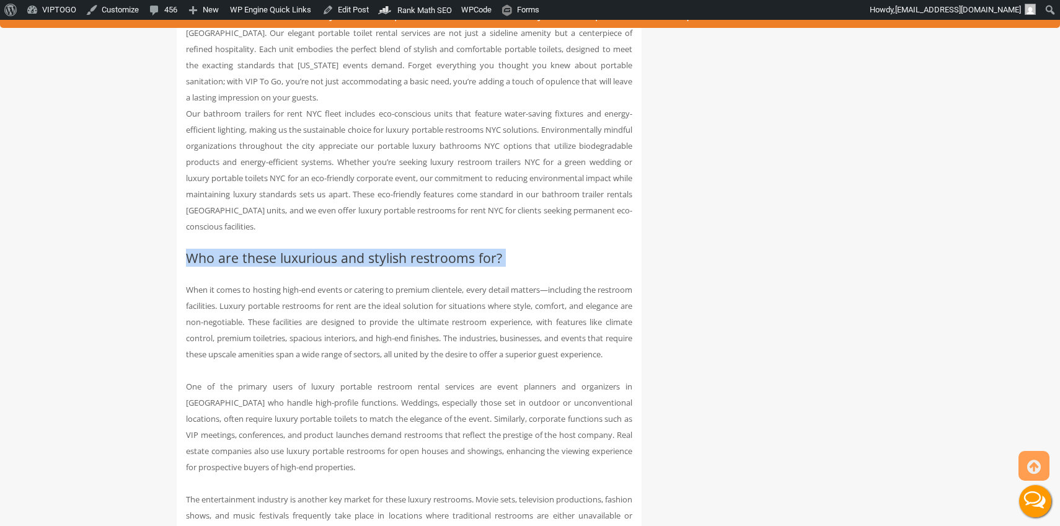
click at [302, 251] on h2 "Who are these luxurious and stylish restrooms for?" at bounding box center [409, 258] width 446 height 14
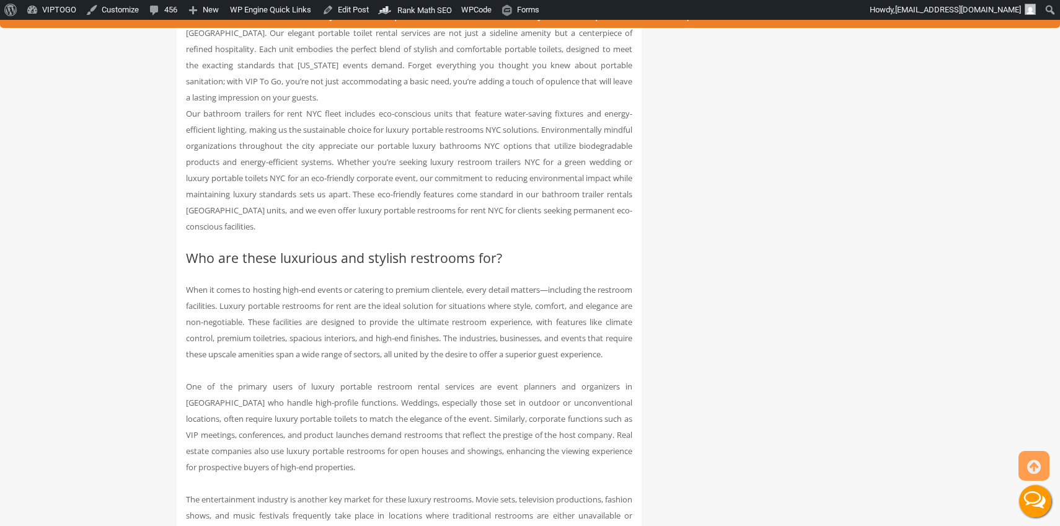
click at [366, 282] on p "When it comes to hosting high-end events or catering to premium clientele, ever…" at bounding box center [409, 483] width 446 height 403
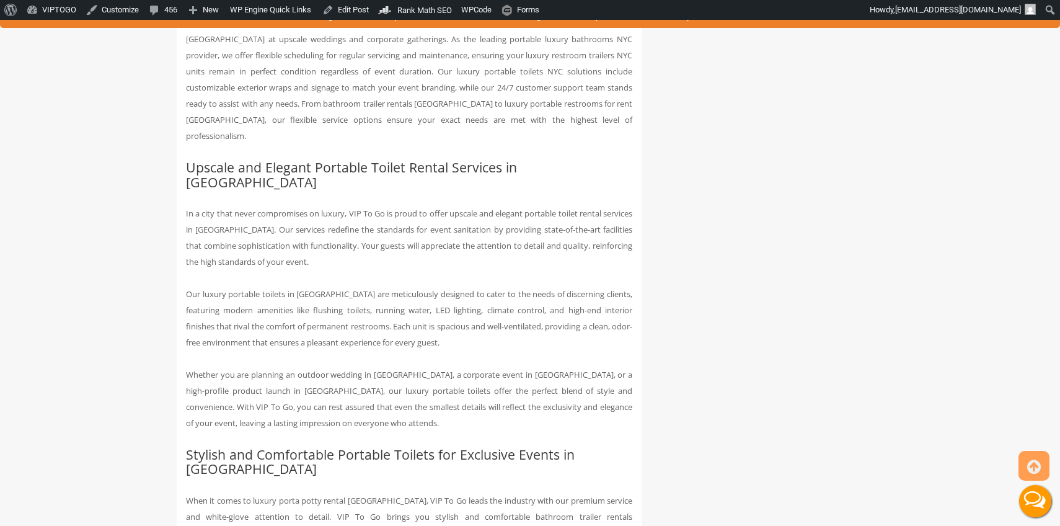
click at [378, 160] on h2 "Upscale and Elegant Portable Toilet Rental Services in NYC" at bounding box center [409, 174] width 446 height 29
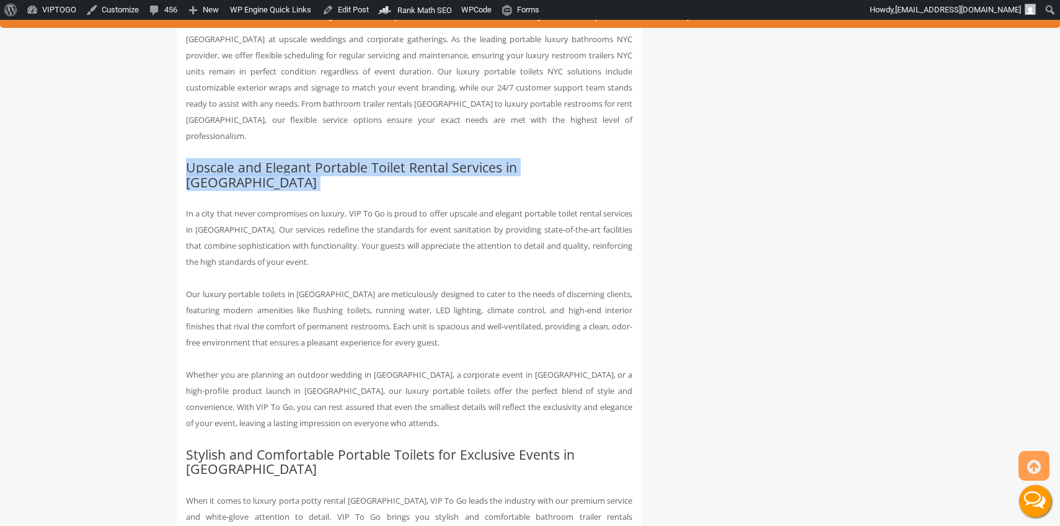
click at [378, 160] on h2 "Upscale and Elegant Portable Toilet Rental Services in NYC" at bounding box center [409, 174] width 446 height 29
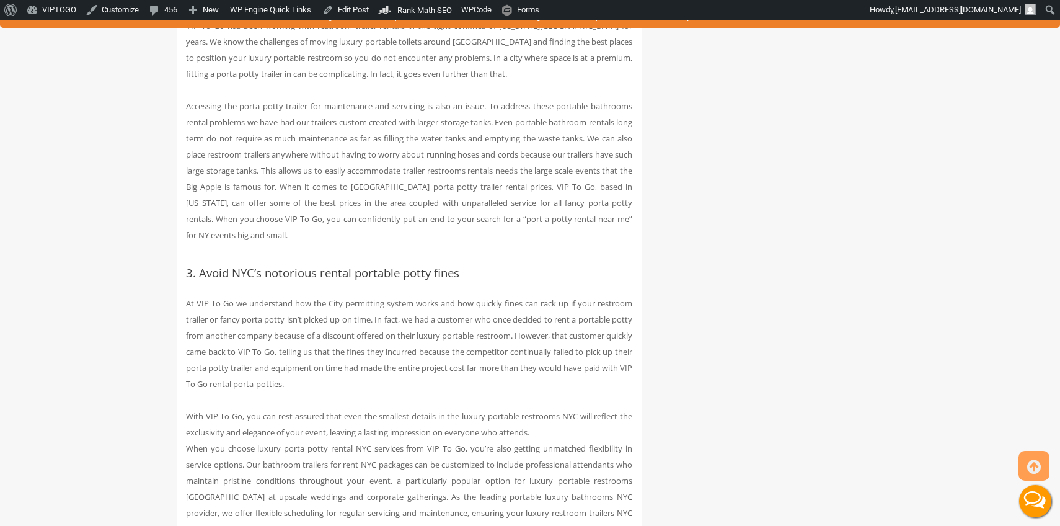
scroll to position [1694, 0]
click at [291, 265] on h3 "3. Avoid NYC’s notorious rental portable potty fines" at bounding box center [409, 271] width 446 height 13
click at [301, 268] on h3 "3. Avoid NYC’s notorious rental portable potty fines" at bounding box center [409, 271] width 446 height 13
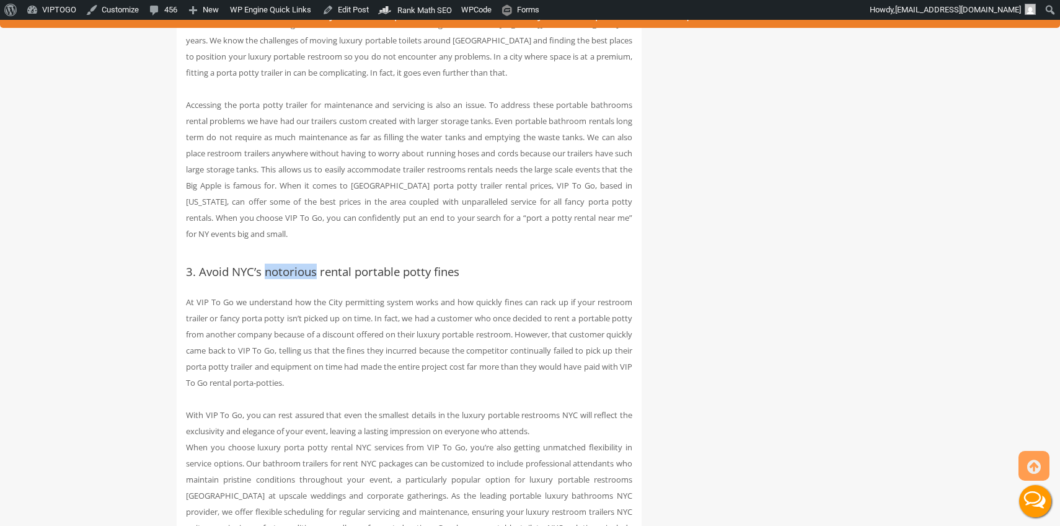
click at [301, 268] on h3 "3. Avoid NYC’s notorious rental portable potty fines" at bounding box center [409, 271] width 446 height 13
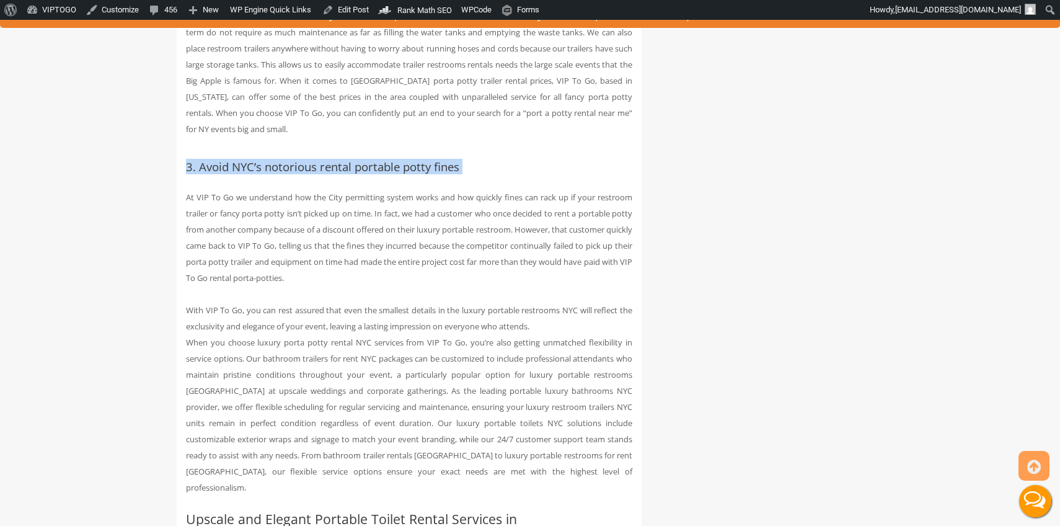
scroll to position [1809, 0]
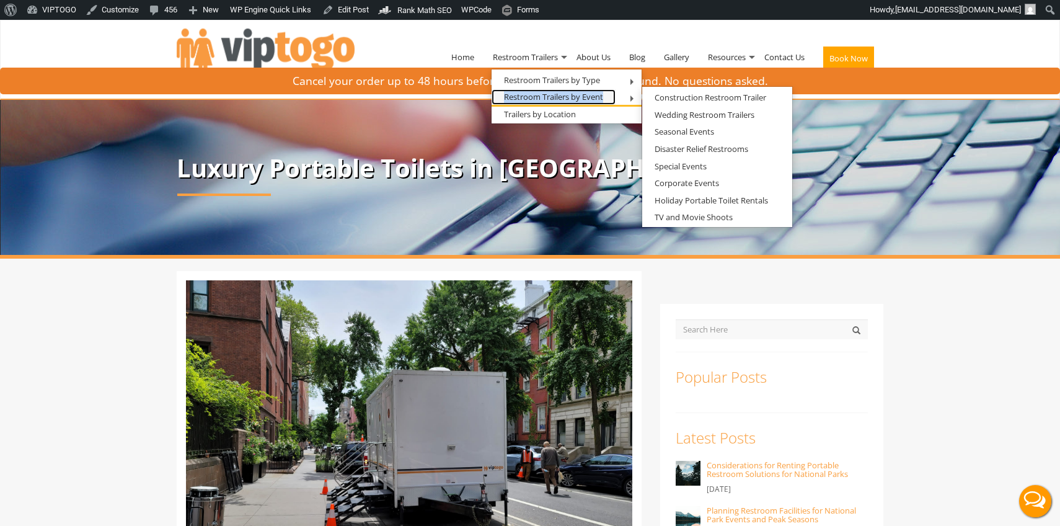
click at [527, 94] on link "Restroom Trailers by Event" at bounding box center [554, 97] width 124 height 16
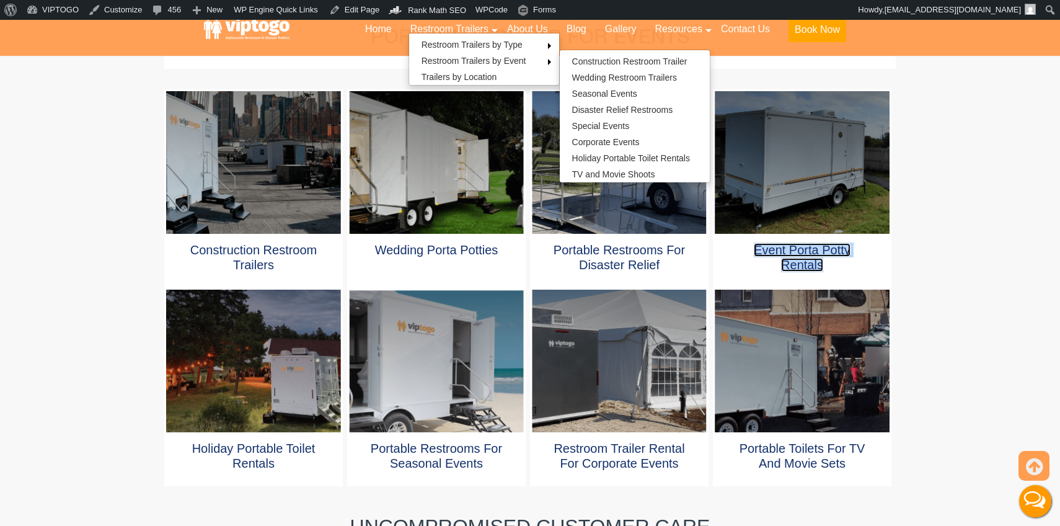
scroll to position [647, 0]
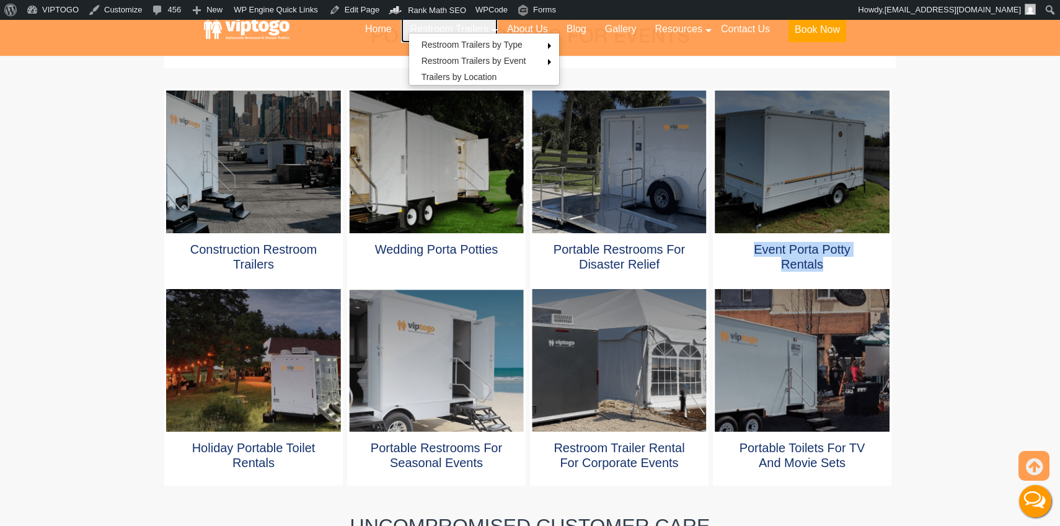
click at [451, 29] on link "Restroom Trailers" at bounding box center [449, 29] width 97 height 27
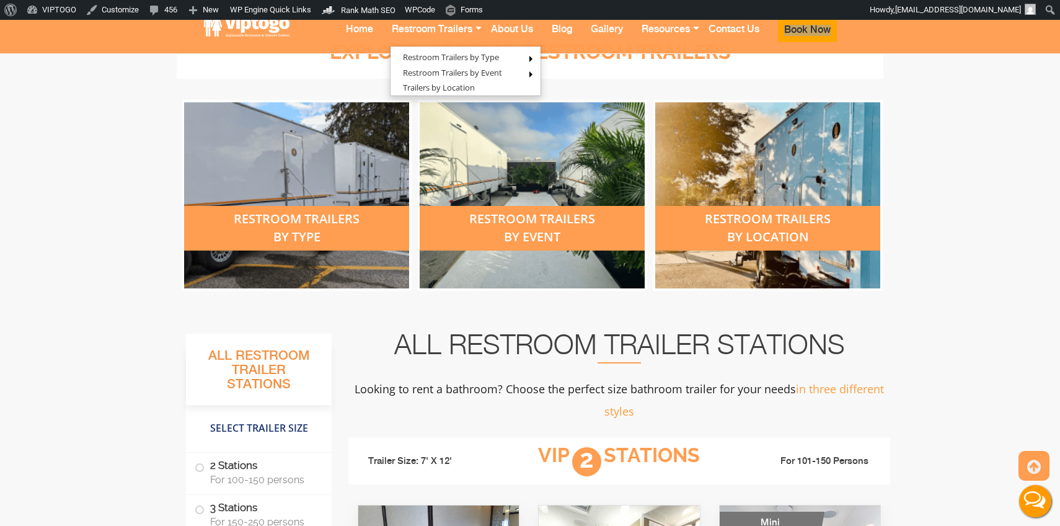
scroll to position [409, 0]
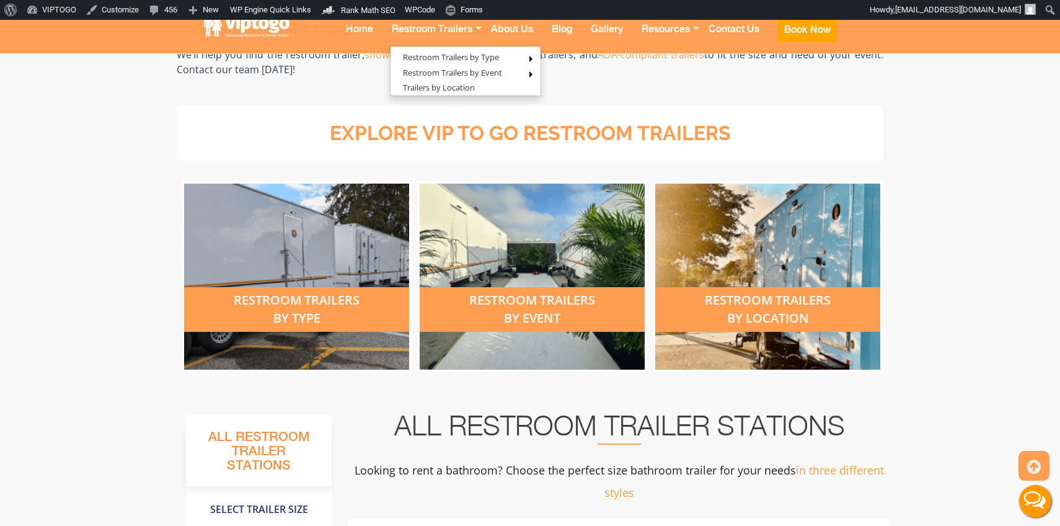
click at [535, 138] on h3 "explore vip to go restroom trailers" at bounding box center [530, 134] width 672 height 22
